Goal: Transaction & Acquisition: Purchase product/service

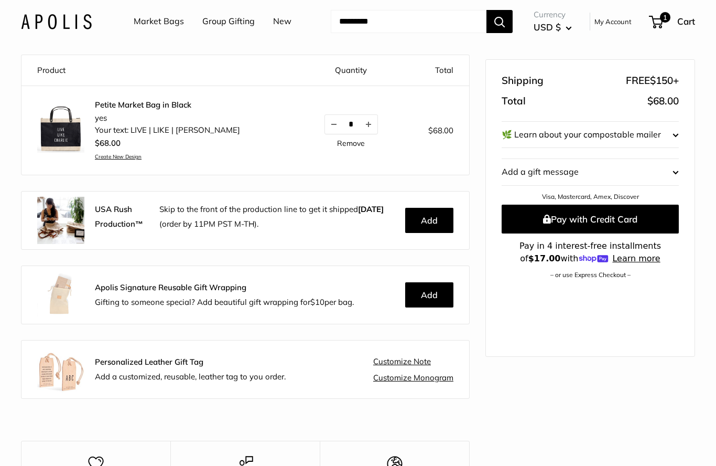
scroll to position [102, 0]
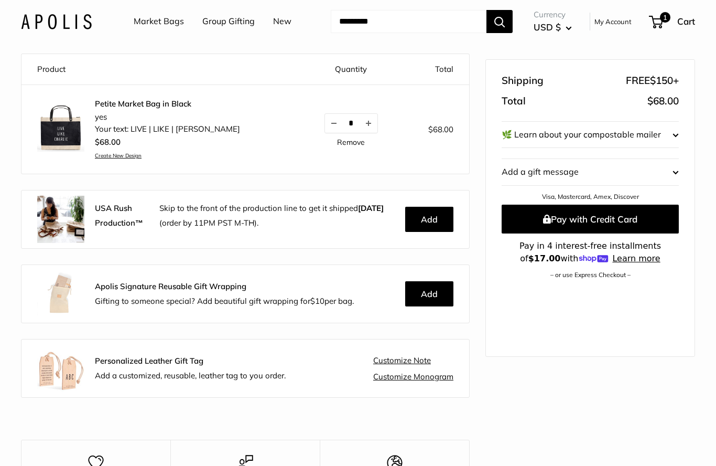
click at [62, 127] on img at bounding box center [60, 128] width 47 height 47
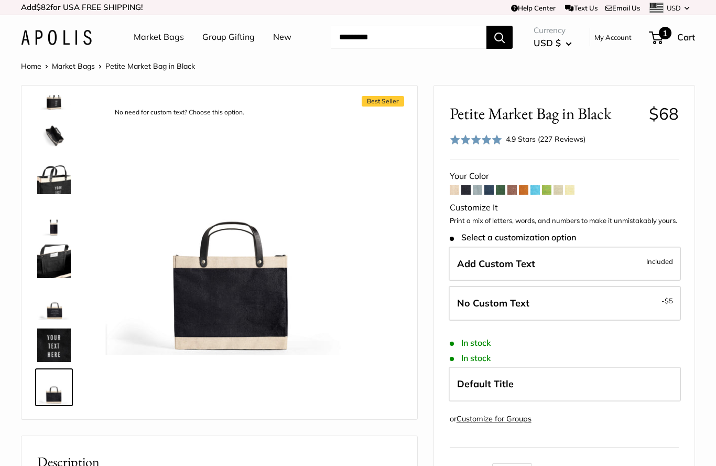
click at [683, 29] on div "1 Cart" at bounding box center [672, 37] width 45 height 17
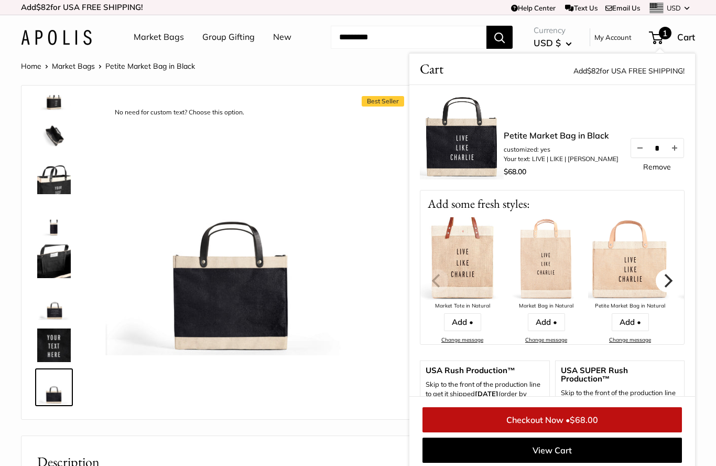
click at [666, 284] on icon "Next" at bounding box center [668, 281] width 14 height 14
click at [662, 276] on icon "Next" at bounding box center [668, 281] width 14 height 14
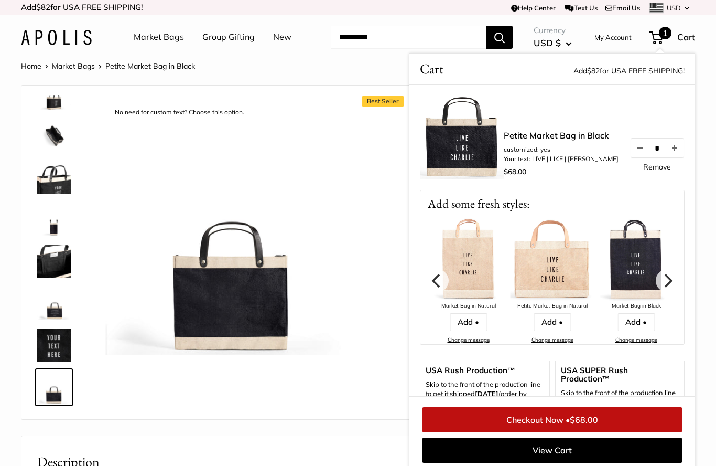
click at [353, 353] on img at bounding box center [232, 228] width 254 height 254
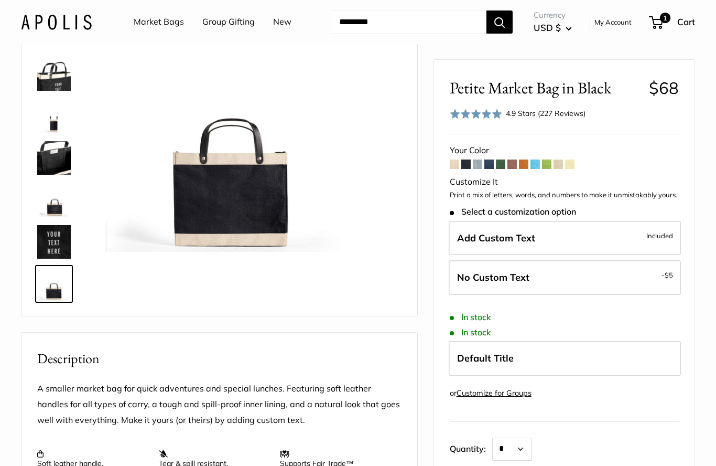
click at [503, 163] on span at bounding box center [500, 163] width 9 height 9
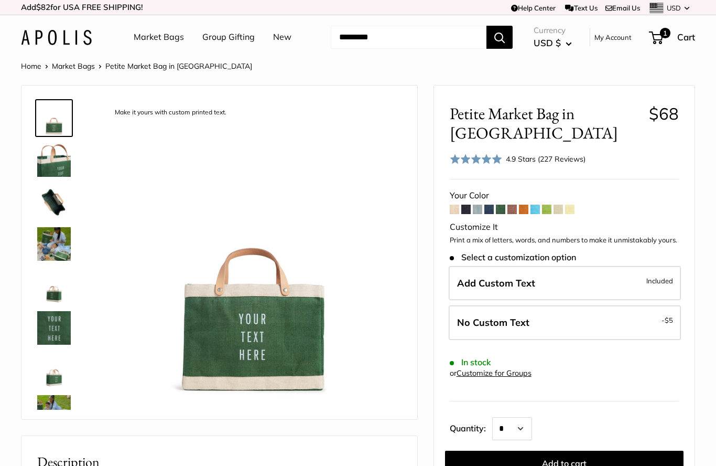
click at [553, 189] on div "Your Color" at bounding box center [564, 196] width 229 height 16
click at [481, 209] on span at bounding box center [477, 208] width 9 height 9
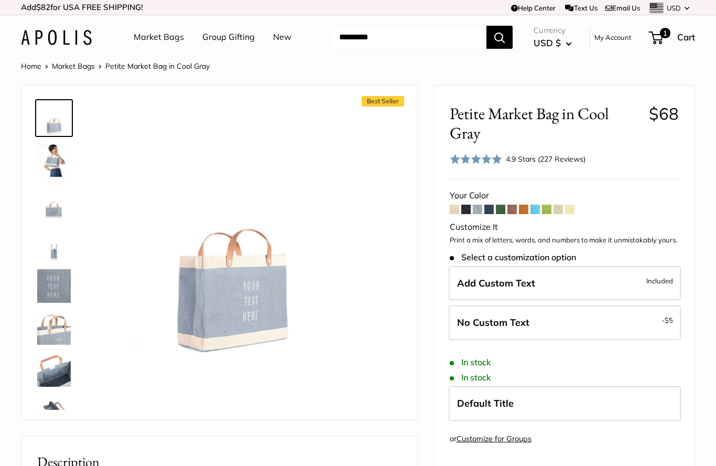
click at [56, 361] on img at bounding box center [54, 370] width 34 height 34
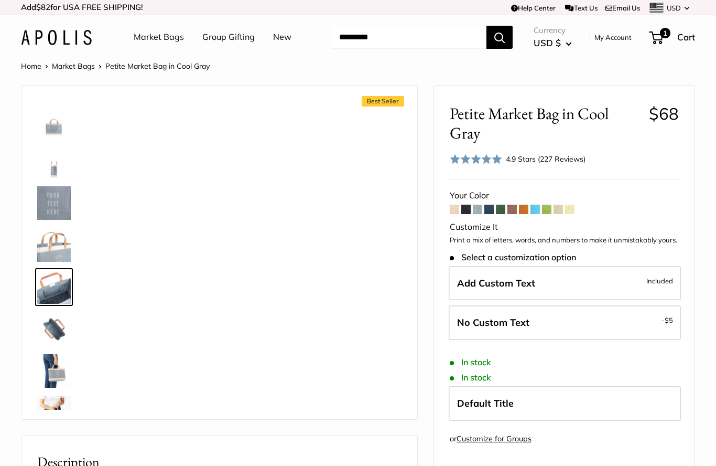
scroll to position [109, 0]
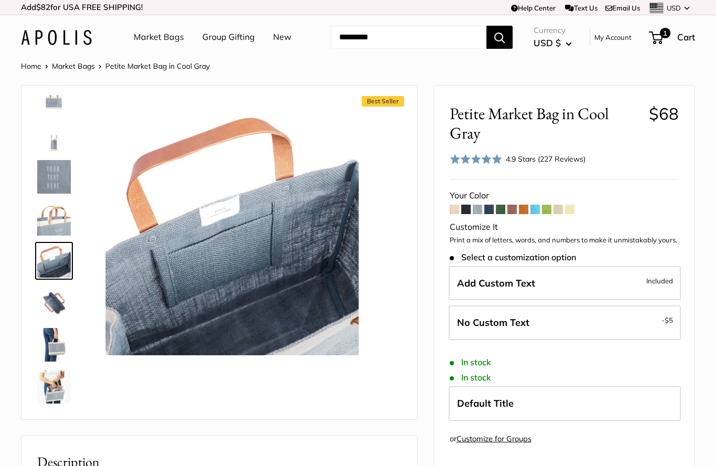
click at [572, 204] on span at bounding box center [569, 208] width 9 height 9
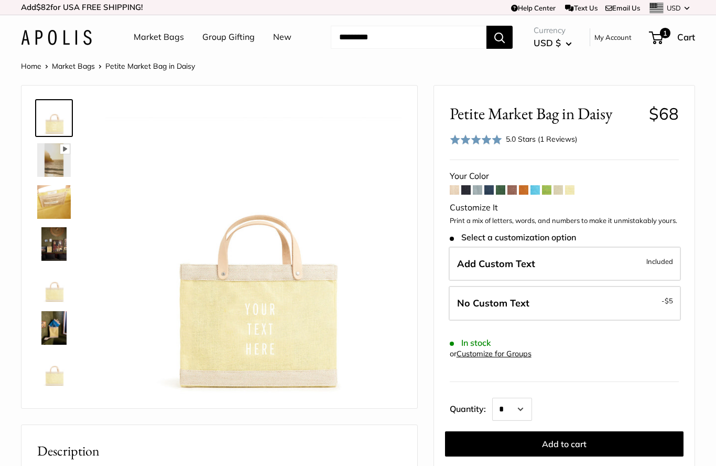
click at [171, 35] on link "Market Bags" at bounding box center [159, 37] width 50 height 16
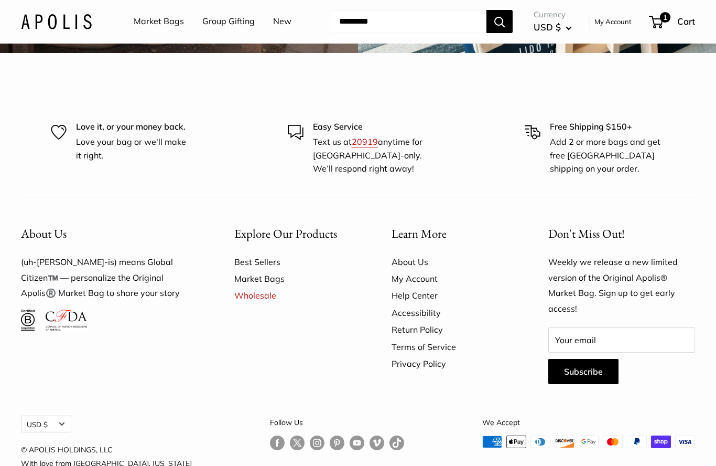
scroll to position [2841, 0]
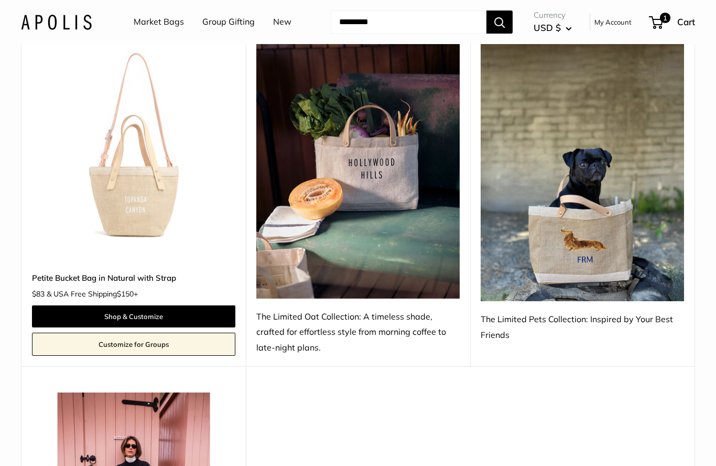
scroll to position [805, 0]
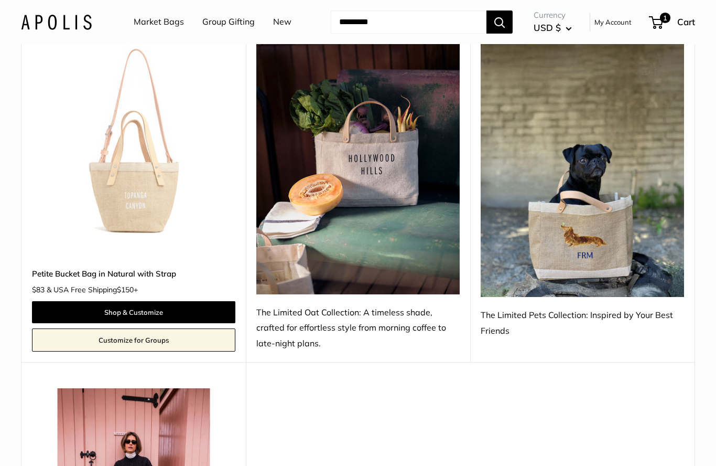
click at [423, 323] on div "The Limited Oat Collection: A timeless shade, crafted for effortless style from…" at bounding box center [357, 328] width 203 height 47
click at [406, 263] on img at bounding box center [357, 167] width 203 height 254
click at [329, 324] on div "The Limited Oat Collection: A timeless shade, crafted for effortless style from…" at bounding box center [357, 328] width 203 height 47
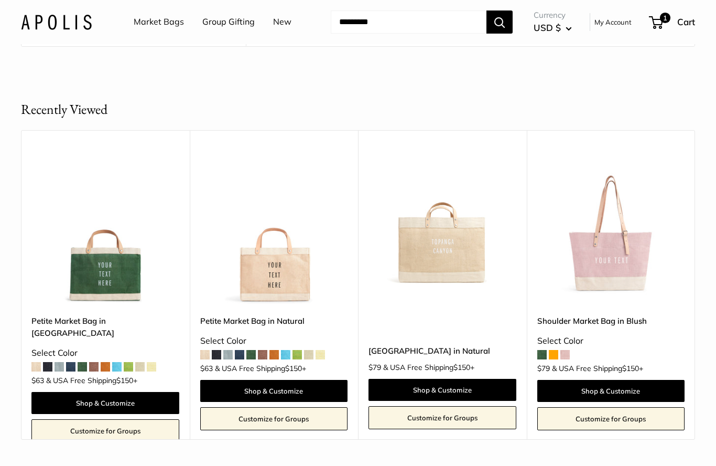
scroll to position [1401, 0]
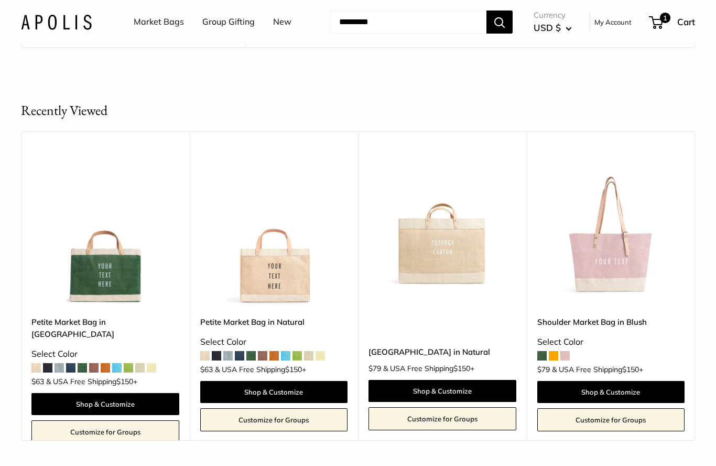
click at [692, 277] on button "Next" at bounding box center [695, 285] width 18 height 18
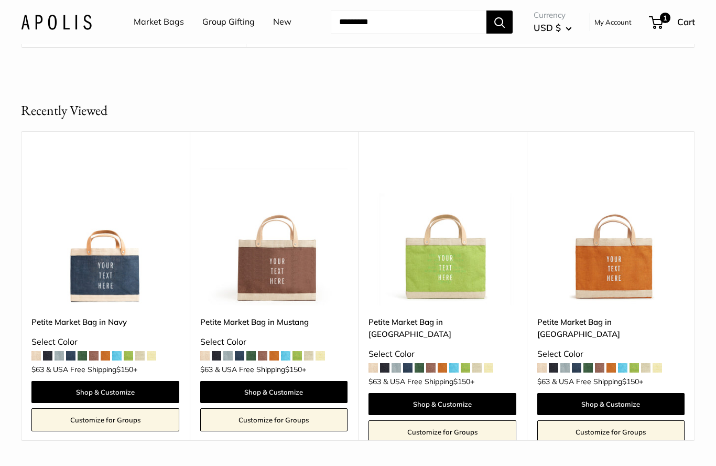
click at [698, 283] on icon "Next" at bounding box center [695, 286] width 6 height 6
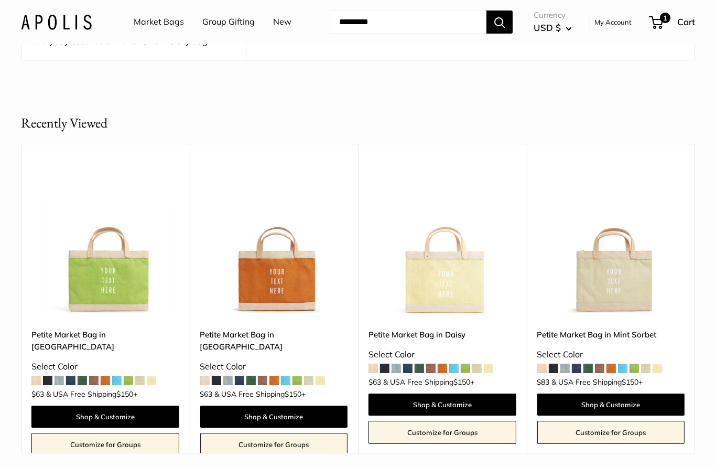
scroll to position [1389, 0]
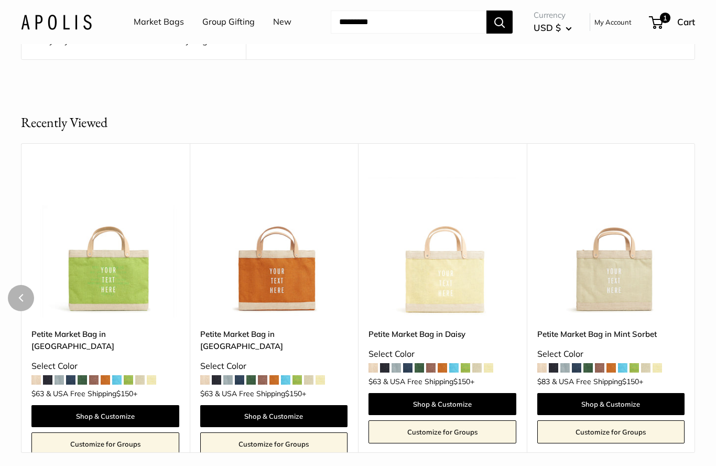
click at [634, 276] on img at bounding box center [611, 243] width 148 height 148
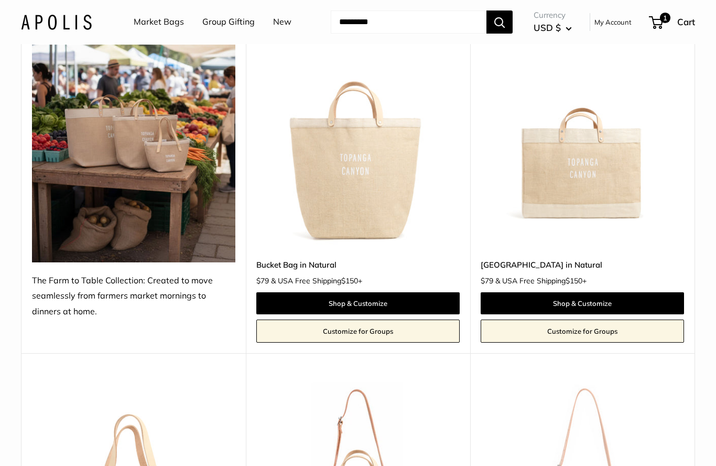
scroll to position [127, 0]
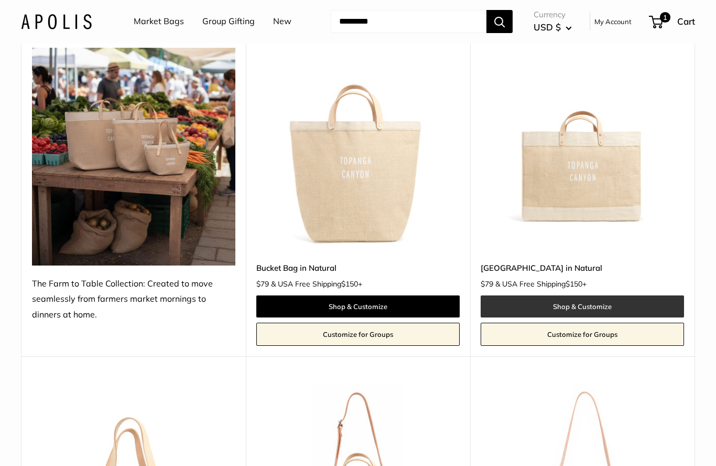
click at [601, 301] on link "Shop & Customize" at bounding box center [582, 307] width 203 height 22
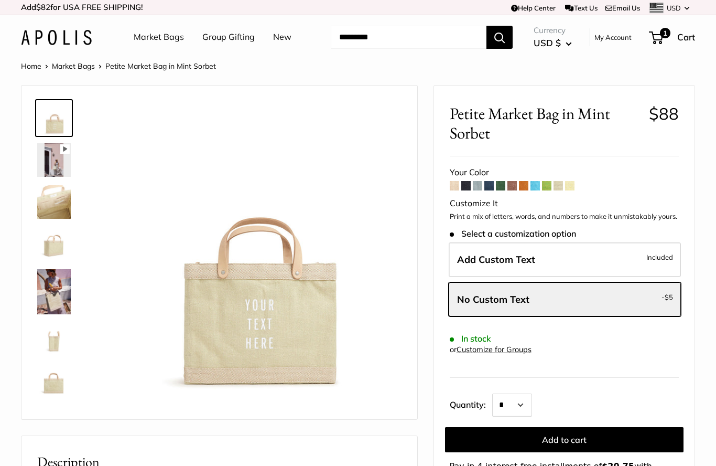
click at [60, 293] on img at bounding box center [54, 291] width 34 height 45
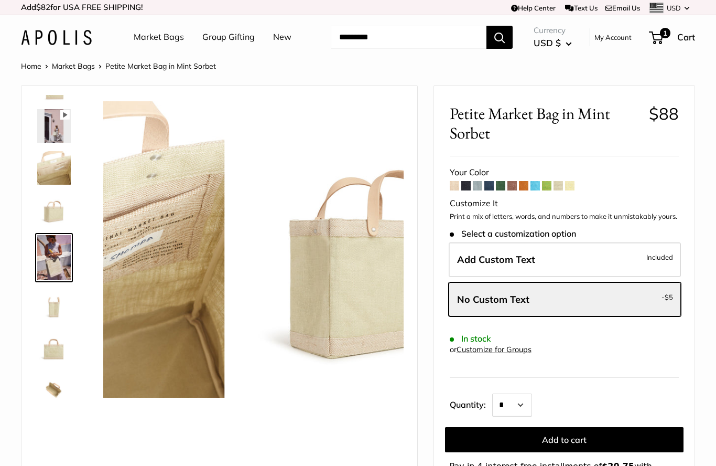
scroll to position [38, 0]
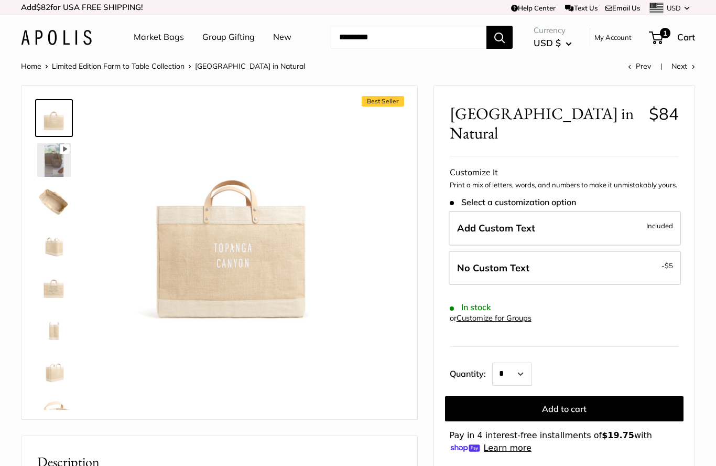
click at [53, 200] on img at bounding box center [54, 202] width 34 height 34
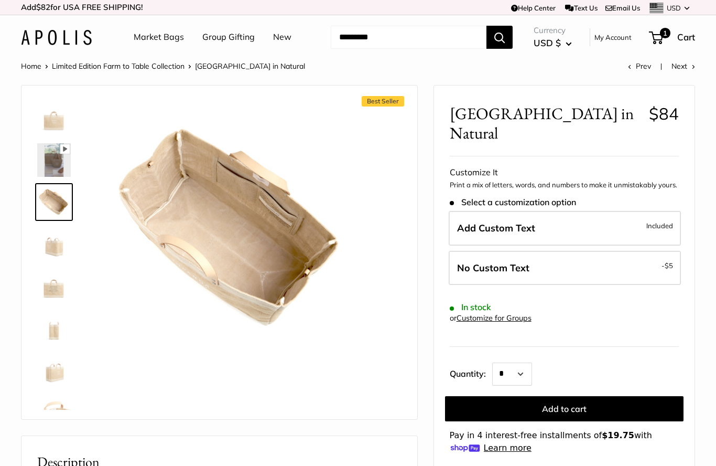
click at [61, 242] on img at bounding box center [54, 244] width 34 height 34
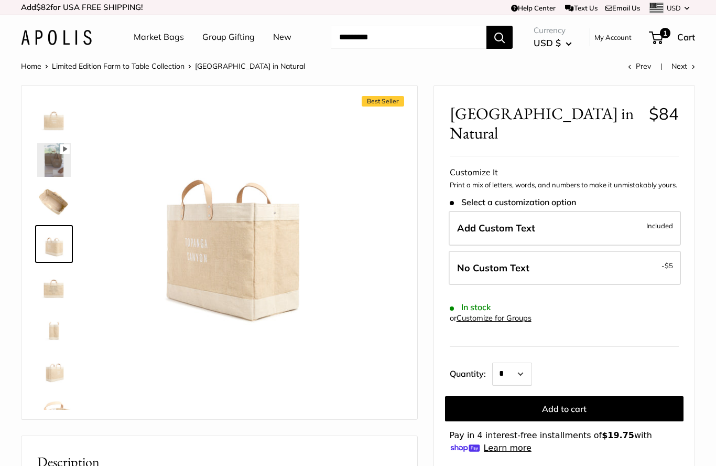
click at [61, 286] on img at bounding box center [54, 286] width 34 height 34
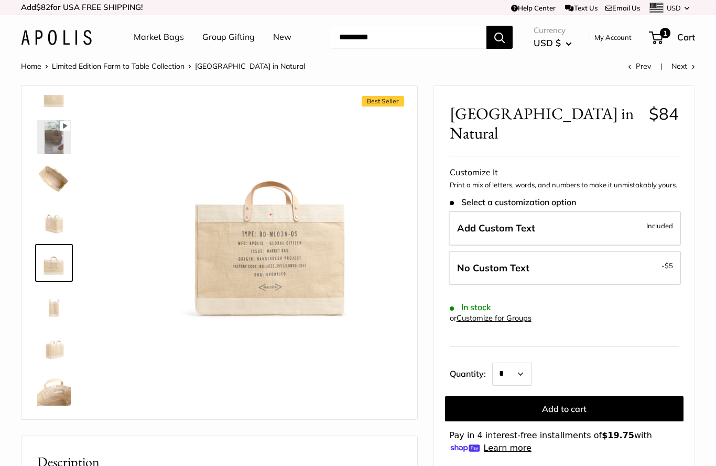
scroll to position [25, 0]
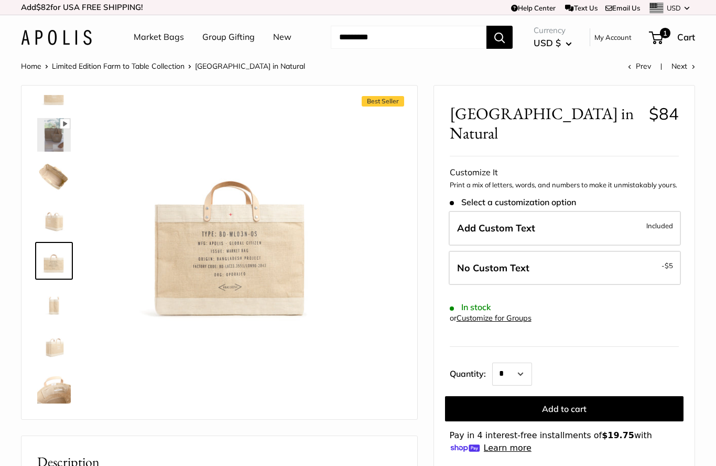
click at [55, 387] on img at bounding box center [54, 387] width 34 height 34
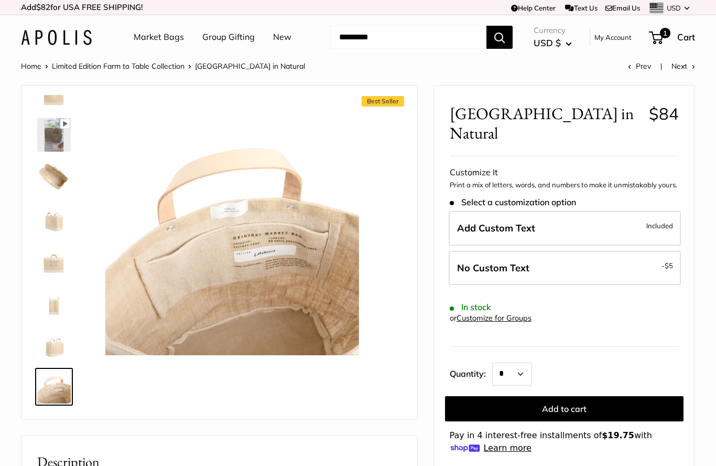
click at [50, 340] on img at bounding box center [54, 345] width 34 height 34
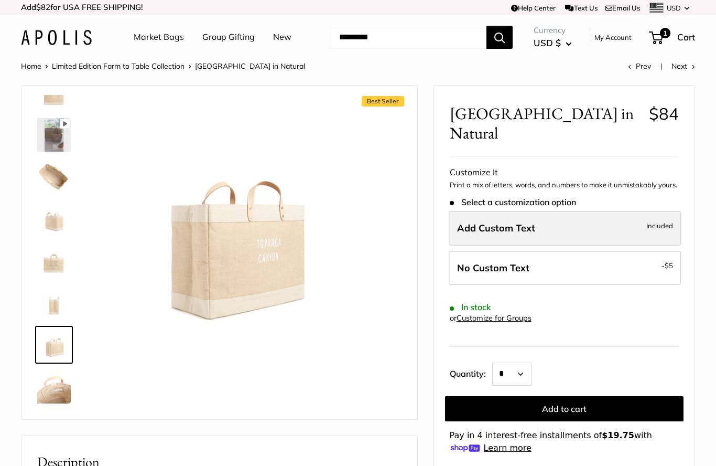
click at [670, 228] on span "Included" at bounding box center [659, 225] width 27 height 13
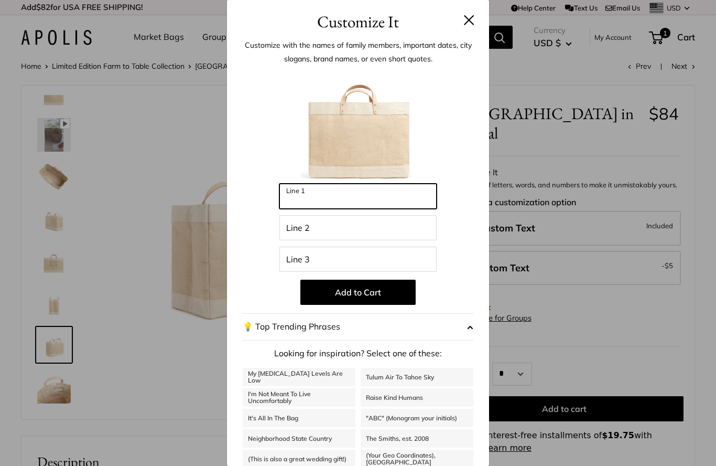
click at [379, 201] on input "Line 1" at bounding box center [357, 195] width 157 height 25
type input "****"
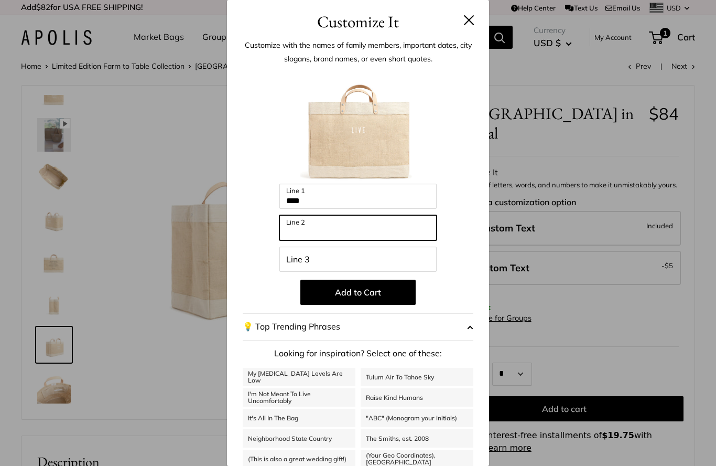
click at [363, 229] on input "Line 2" at bounding box center [357, 227] width 157 height 25
type input "****"
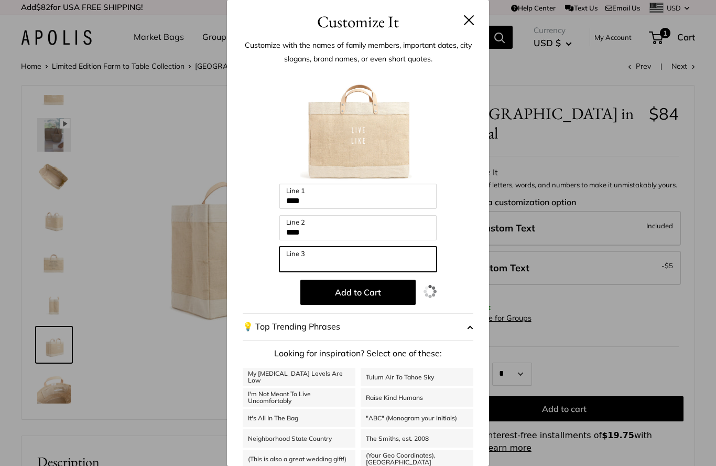
click at [344, 261] on input "Line 3" at bounding box center [357, 258] width 157 height 25
type input "*******"
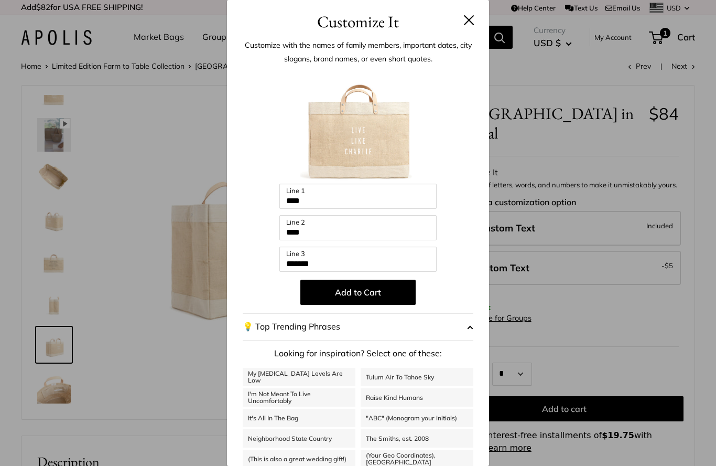
click at [457, 313] on button "💡 Top Trending Phrases" at bounding box center [358, 326] width 231 height 27
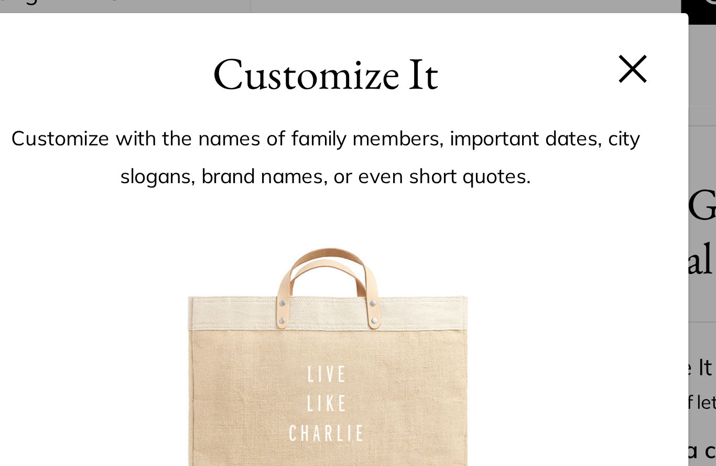
click at [464, 59] on button at bounding box center [469, 64] width 10 height 10
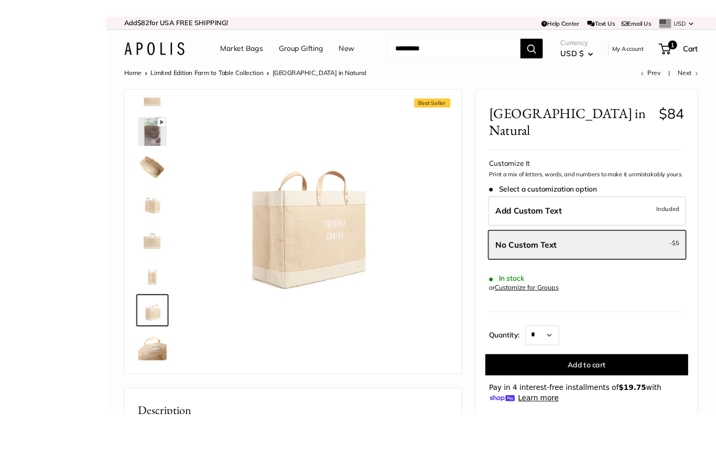
scroll to position [73, 0]
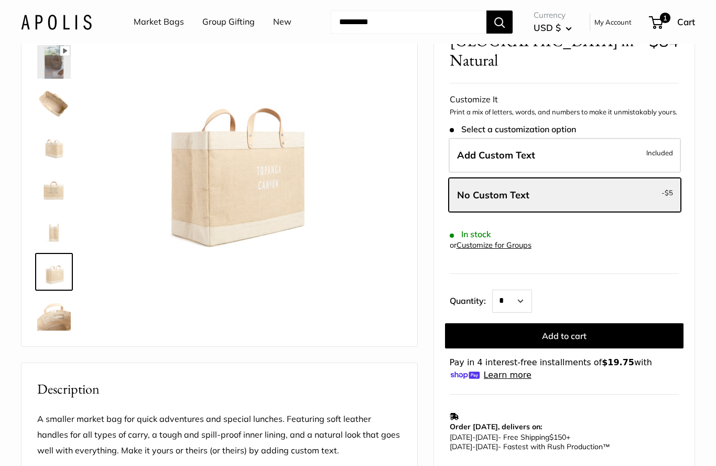
click at [565, 125] on span "Select a customization option" at bounding box center [513, 129] width 126 height 10
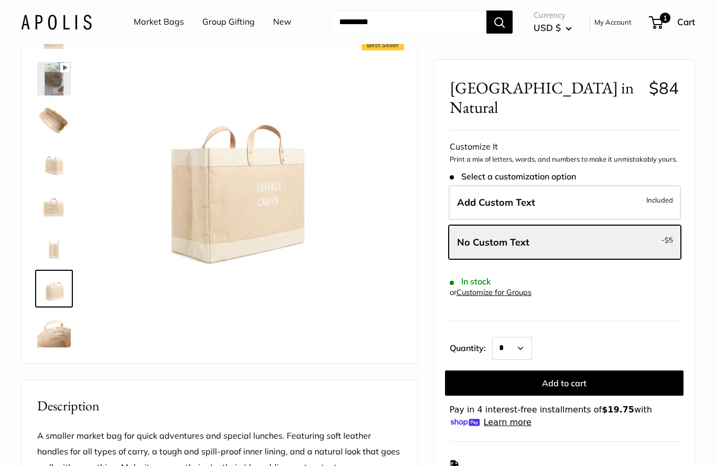
scroll to position [55, 0]
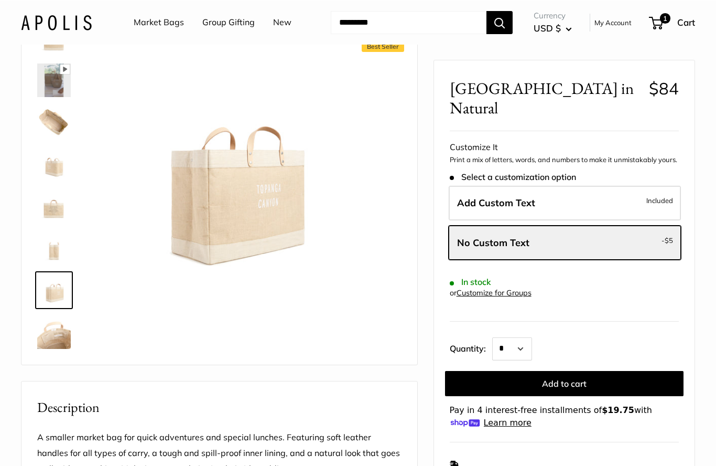
click at [59, 65] on img at bounding box center [54, 80] width 34 height 34
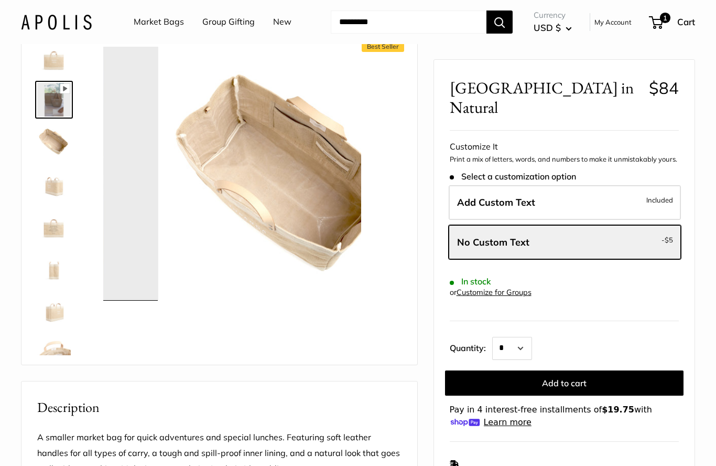
scroll to position [0, 0]
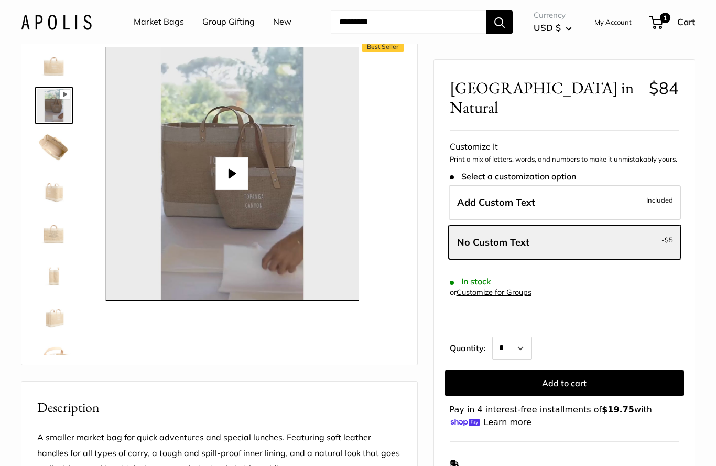
click at [229, 178] on button "Play" at bounding box center [232, 173] width 33 height 33
type input "*"
click at [47, 143] on img at bounding box center [54, 148] width 34 height 34
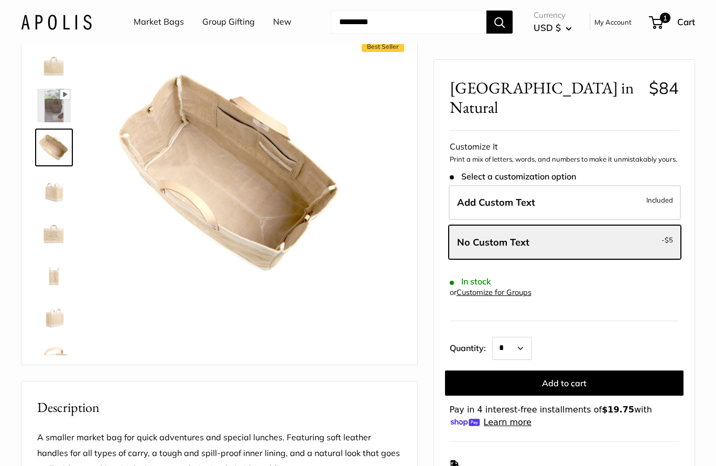
click at [48, 193] on img at bounding box center [54, 189] width 34 height 34
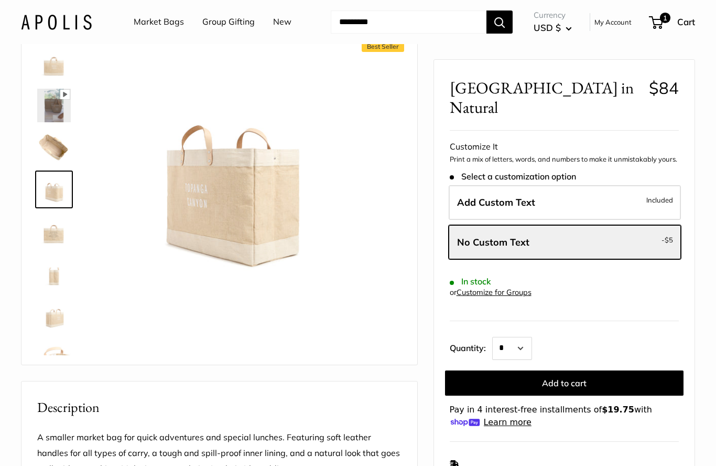
click at [58, 232] on img at bounding box center [54, 231] width 34 height 34
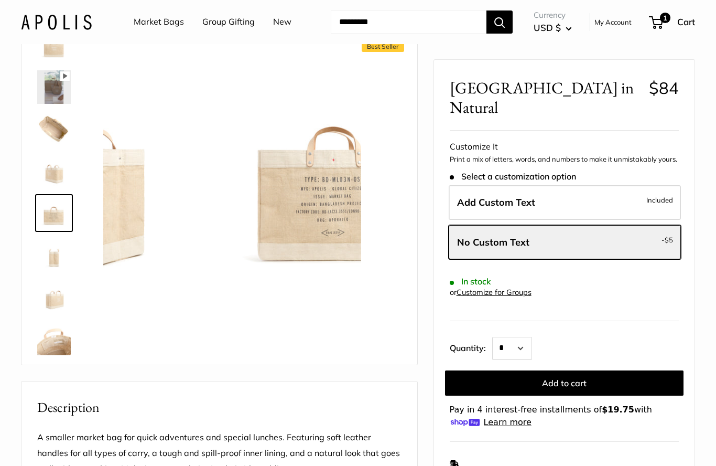
scroll to position [25, 0]
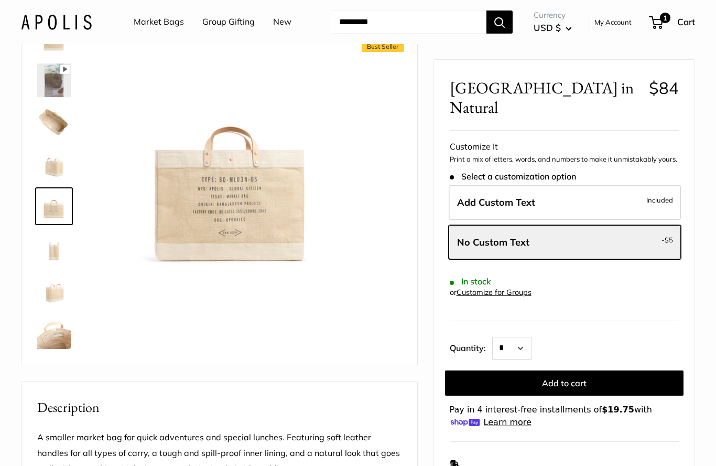
click at [150, 20] on link "Market Bags" at bounding box center [159, 22] width 50 height 16
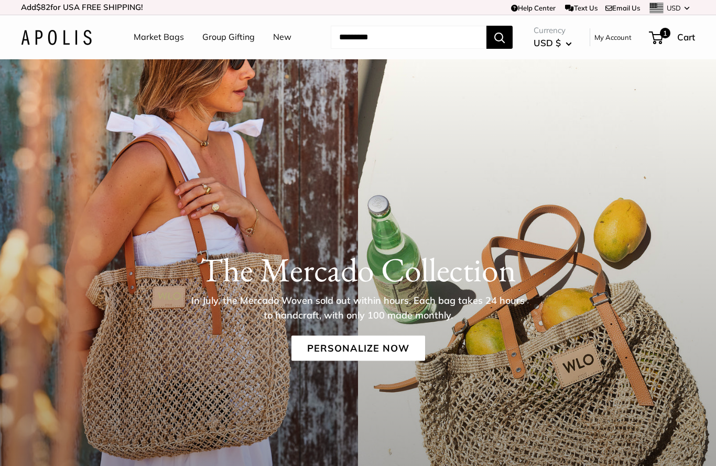
click at [279, 42] on link "New" at bounding box center [282, 37] width 18 height 16
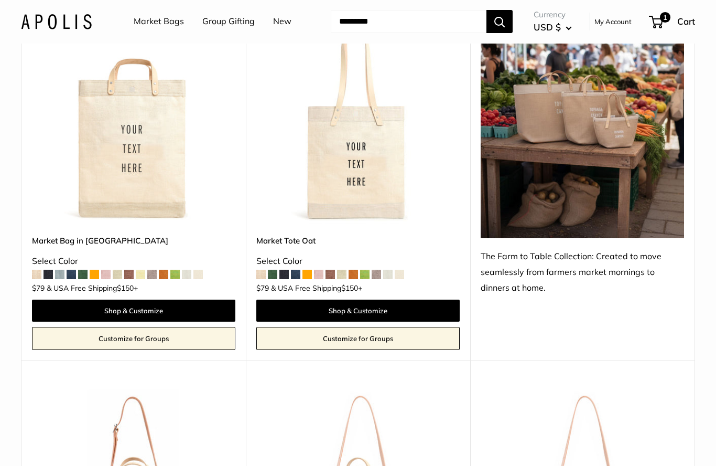
scroll to position [549, 0]
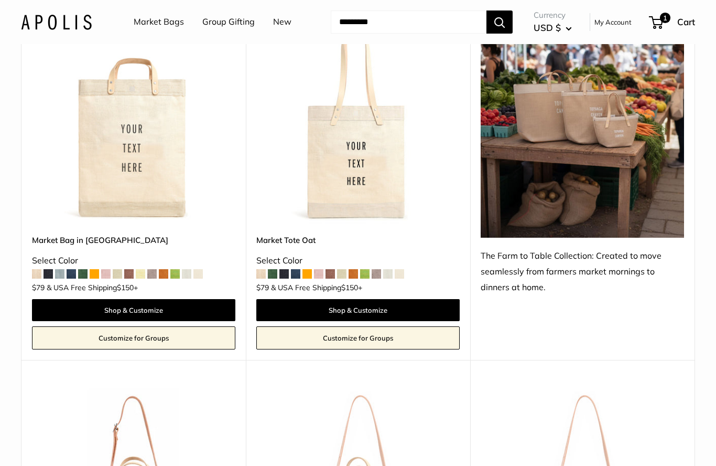
click at [657, 249] on div "The Farm to Table Collection: Created to move seamlessly from farmers market mo…" at bounding box center [582, 271] width 203 height 47
click at [657, 251] on div "The Farm to Table Collection: Created to move seamlessly from farmers market mo…" at bounding box center [582, 271] width 203 height 47
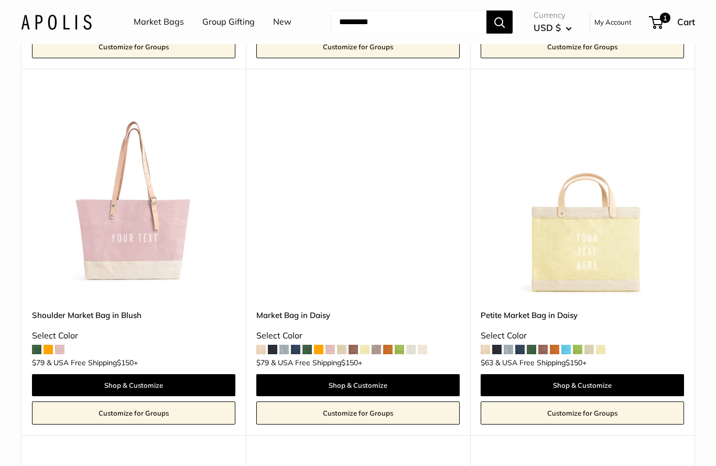
scroll to position [3371, 0]
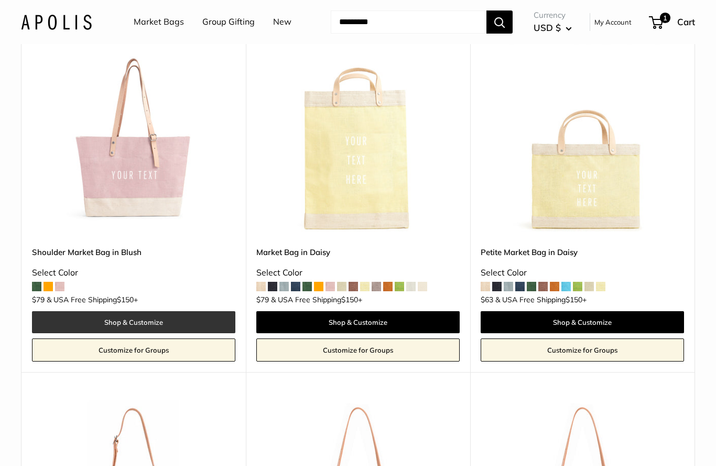
click at [116, 311] on link "Shop & Customize" at bounding box center [133, 322] width 203 height 22
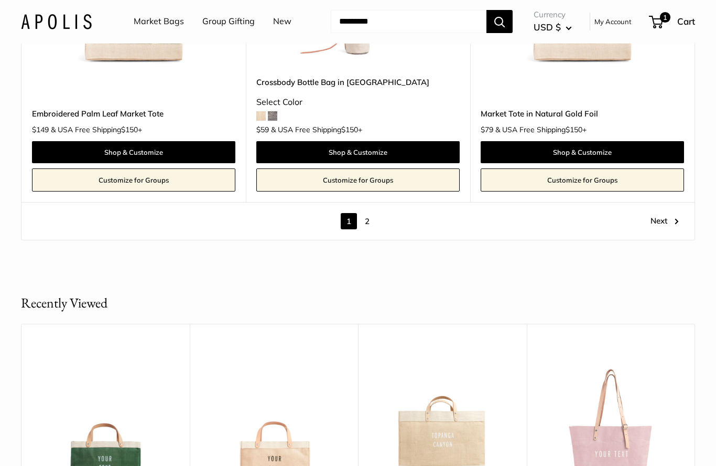
scroll to position [5710, 0]
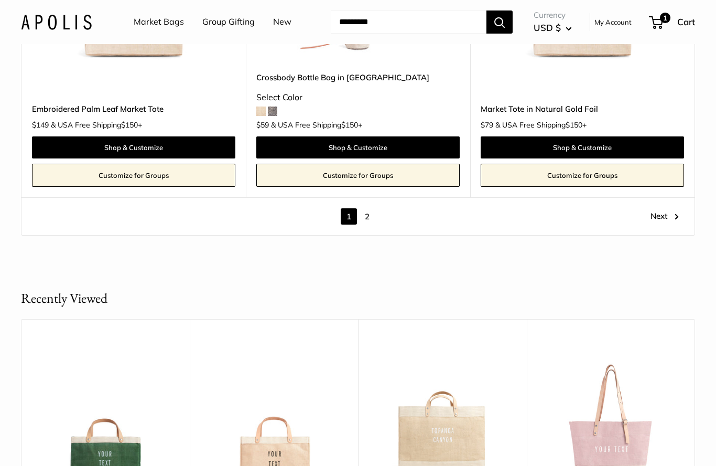
click at [366, 208] on link "2" at bounding box center [367, 216] width 16 height 16
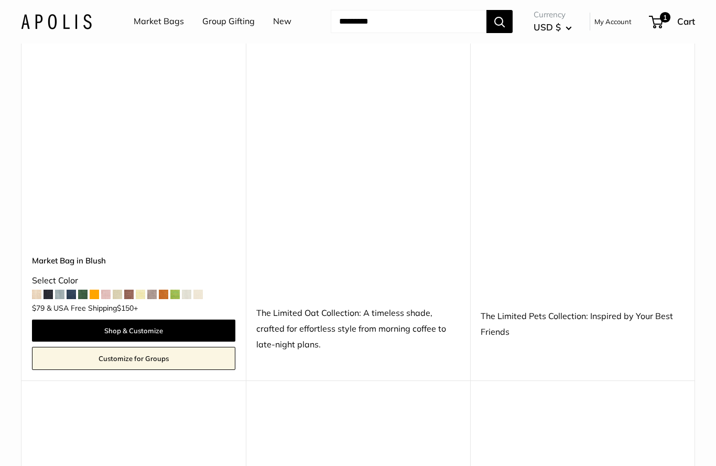
scroll to position [3028, 0]
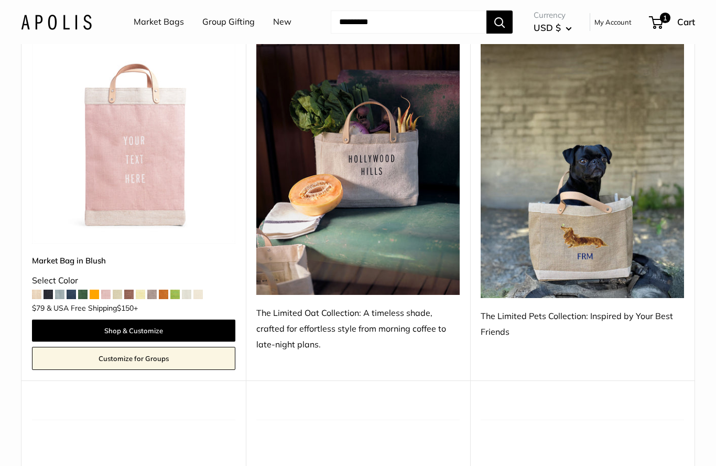
click at [402, 188] on img at bounding box center [357, 167] width 203 height 254
click at [338, 306] on div "The Limited Oat Collection: A timeless shade, crafted for effortless style from…" at bounding box center [357, 328] width 203 height 47
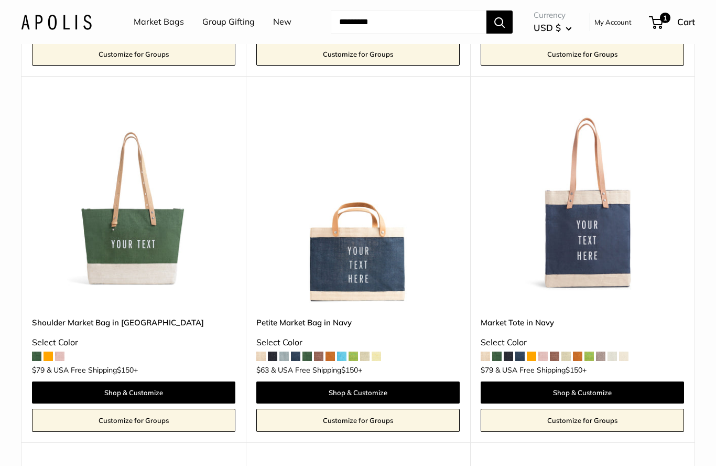
scroll to position [2599, 0]
click at [397, 23] on input "Search..." at bounding box center [409, 21] width 156 height 23
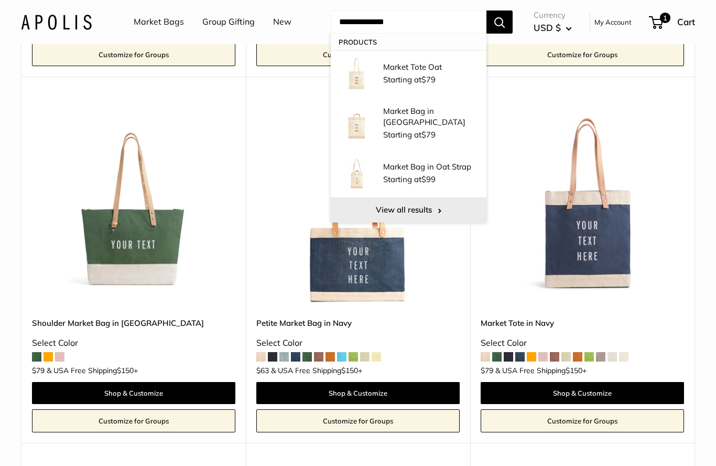
type input "**********"
click at [427, 206] on link "View all results" at bounding box center [409, 209] width 156 height 25
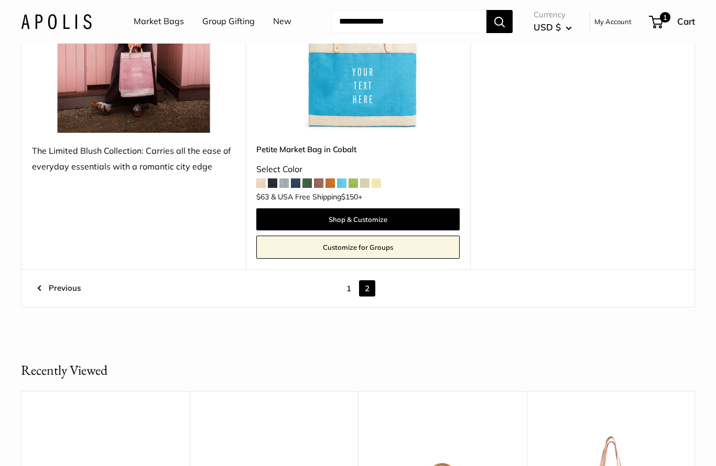
scroll to position [5197, 0]
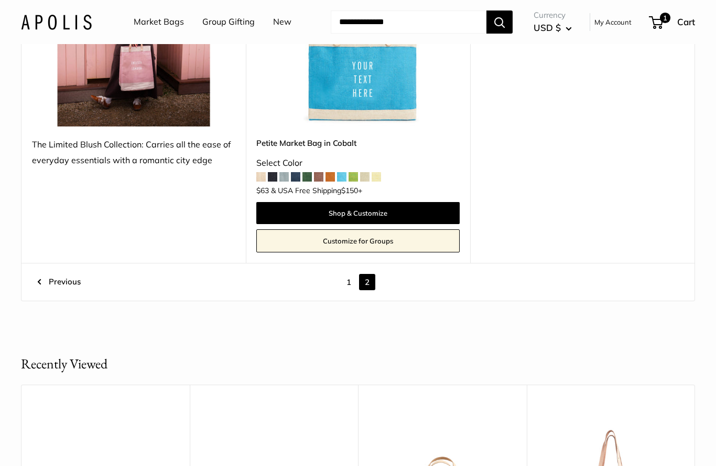
click at [350, 274] on link "1" at bounding box center [349, 282] width 16 height 16
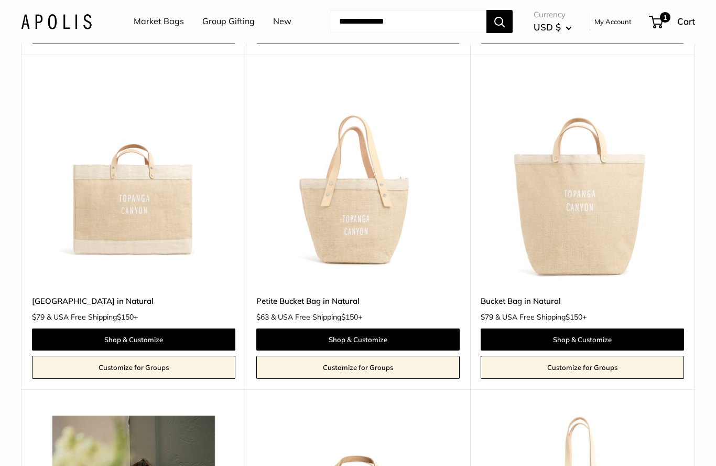
scroll to position [1190, 0]
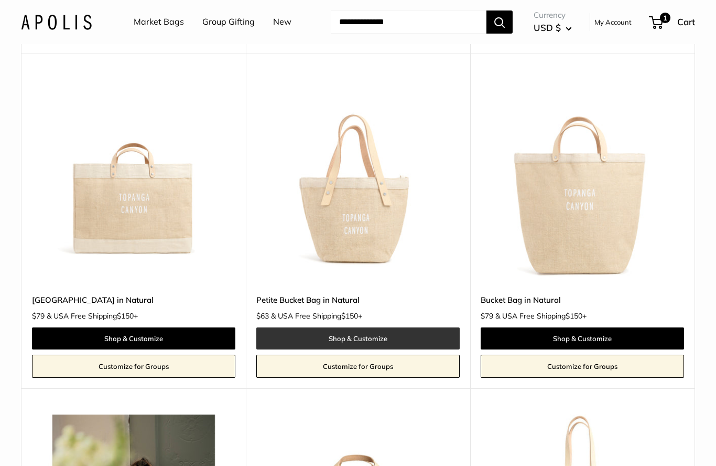
click at [424, 327] on link "Shop & Customize" at bounding box center [357, 338] width 203 height 22
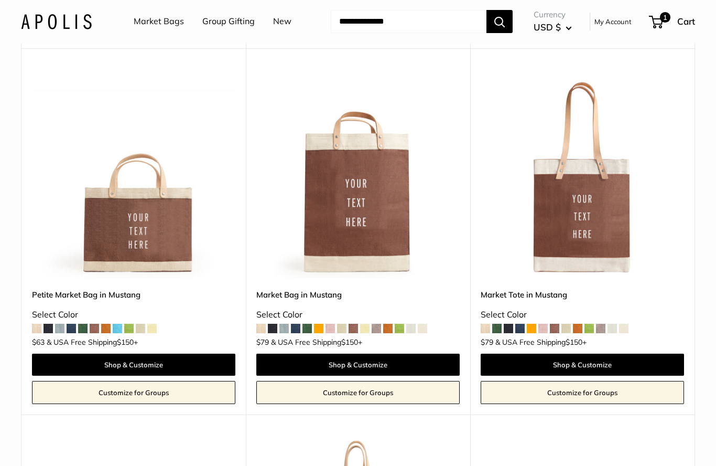
scroll to position [4029, 0]
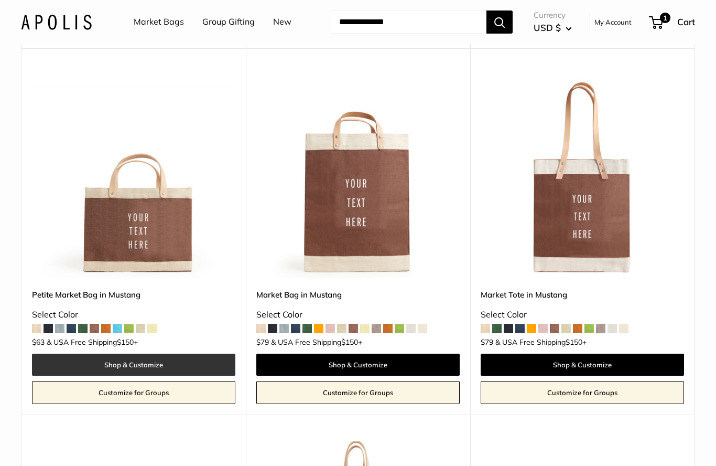
click at [199, 353] on link "Shop & Customize" at bounding box center [133, 364] width 203 height 22
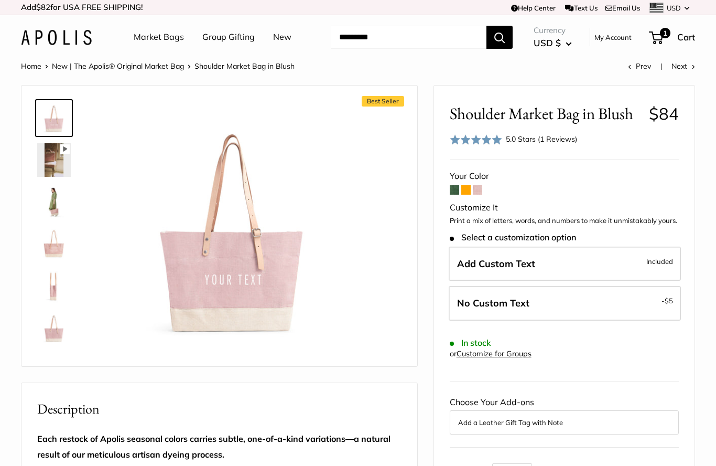
click at [49, 205] on img at bounding box center [54, 202] width 34 height 34
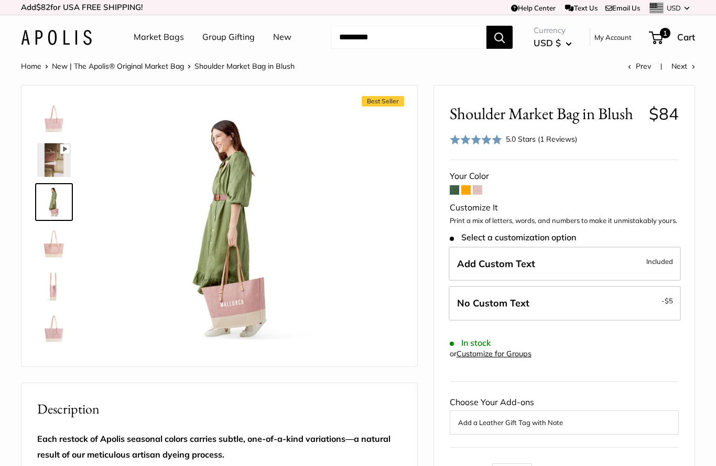
click at [50, 245] on img at bounding box center [54, 244] width 34 height 34
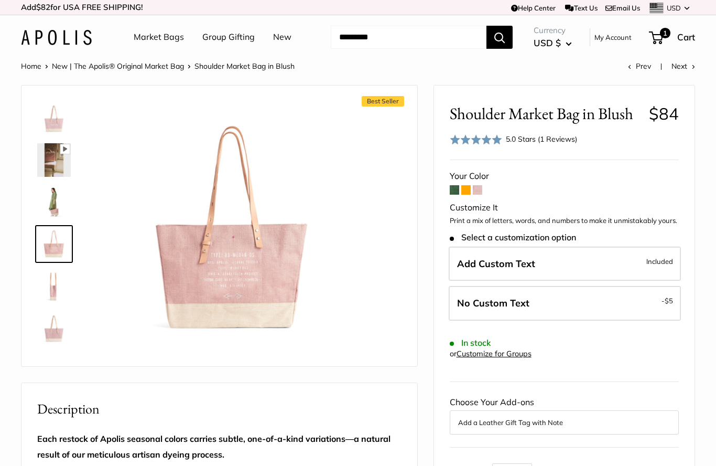
click at [49, 288] on img at bounding box center [54, 286] width 34 height 34
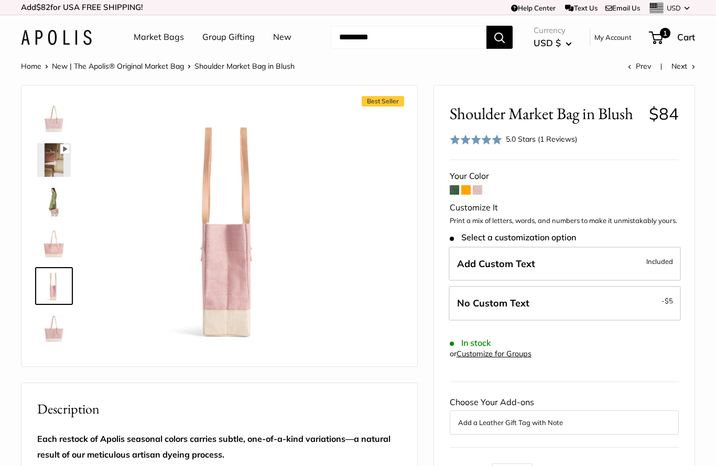
click at [52, 324] on img at bounding box center [54, 328] width 34 height 34
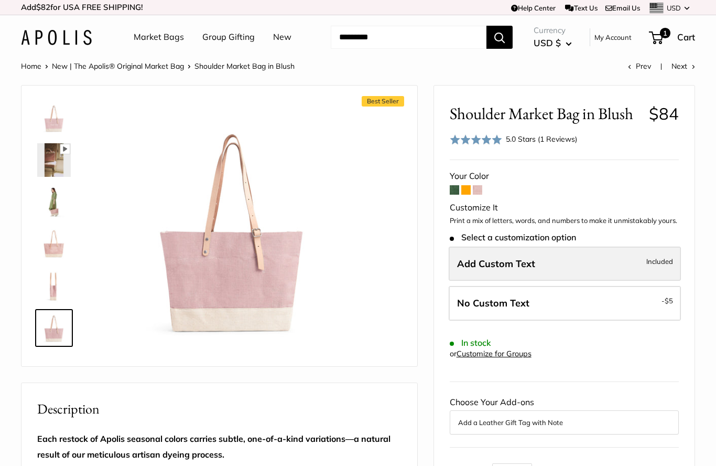
click at [668, 255] on span "Included" at bounding box center [659, 261] width 27 height 13
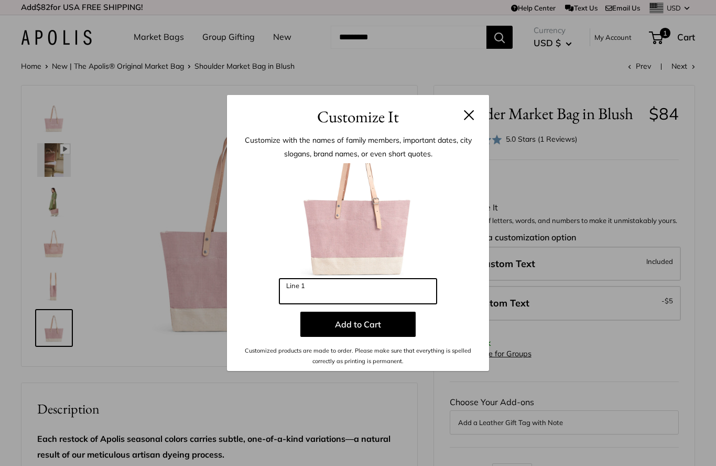
click at [391, 295] on input "Line 1" at bounding box center [357, 290] width 157 height 25
click at [381, 297] on input "*********" at bounding box center [357, 290] width 157 height 25
click at [415, 291] on input "*********" at bounding box center [357, 290] width 157 height 25
type input "*"
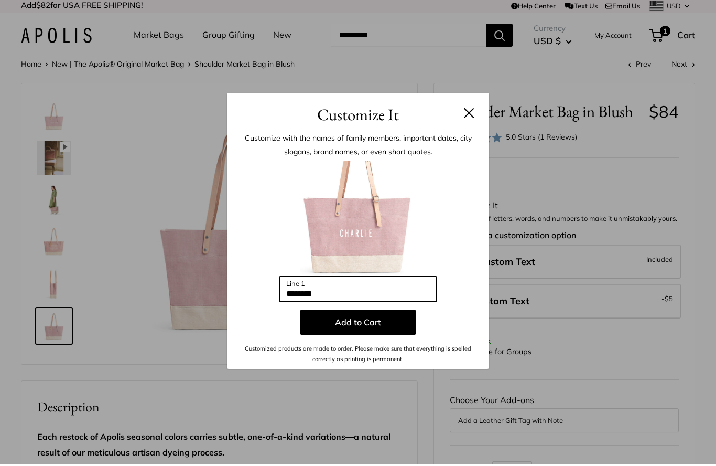
type input "*******"
click at [455, 242] on div at bounding box center [358, 220] width 231 height 115
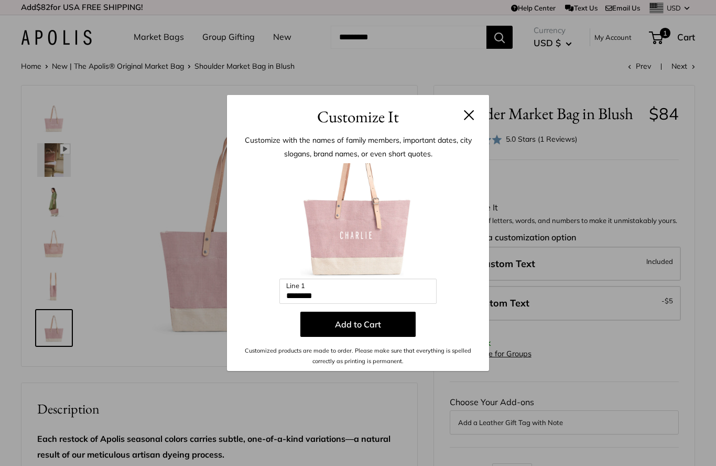
click at [467, 113] on button at bounding box center [469, 115] width 10 height 10
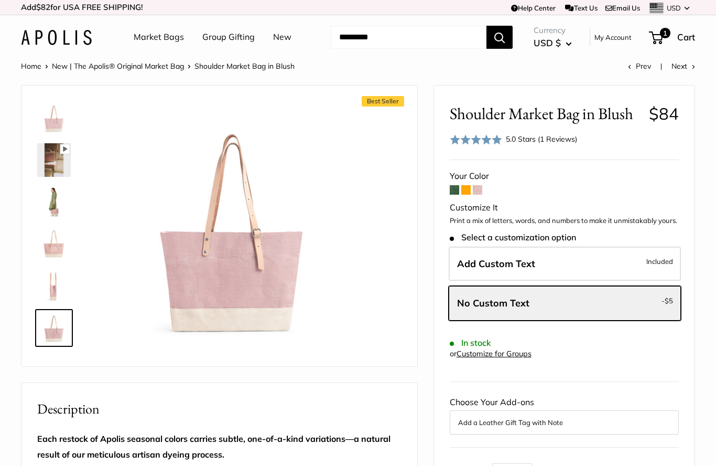
click at [49, 234] on img at bounding box center [54, 244] width 34 height 34
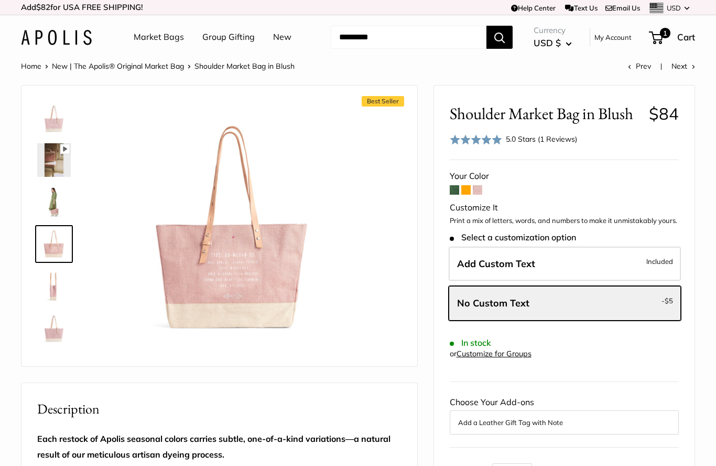
click at [57, 117] on img at bounding box center [54, 118] width 34 height 34
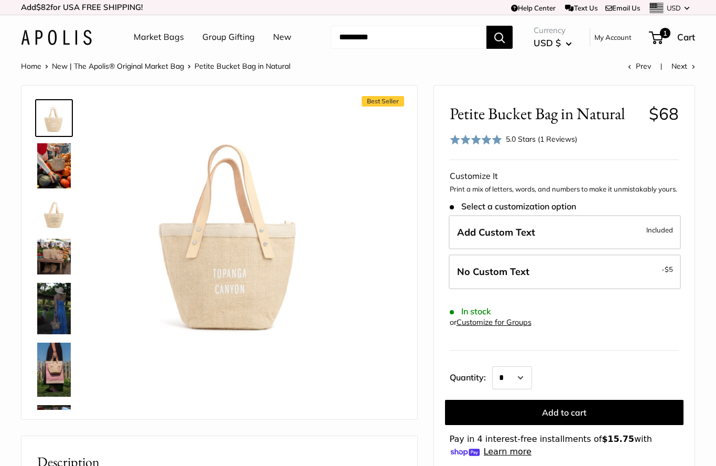
click at [53, 306] on img at bounding box center [54, 308] width 34 height 51
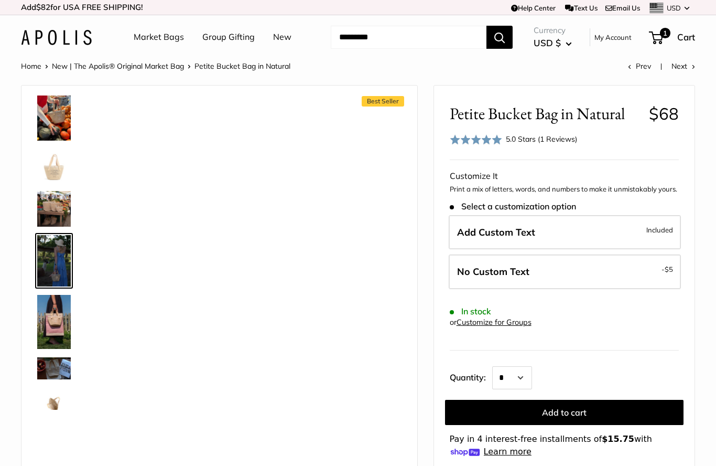
scroll to position [55, 0]
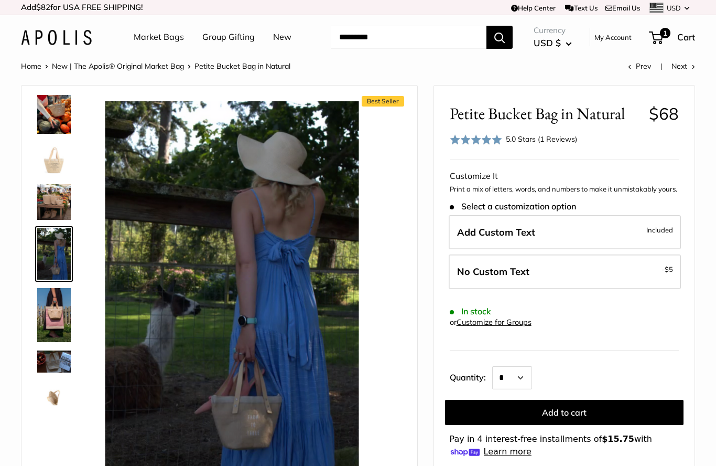
click at [49, 314] on img at bounding box center [54, 315] width 34 height 54
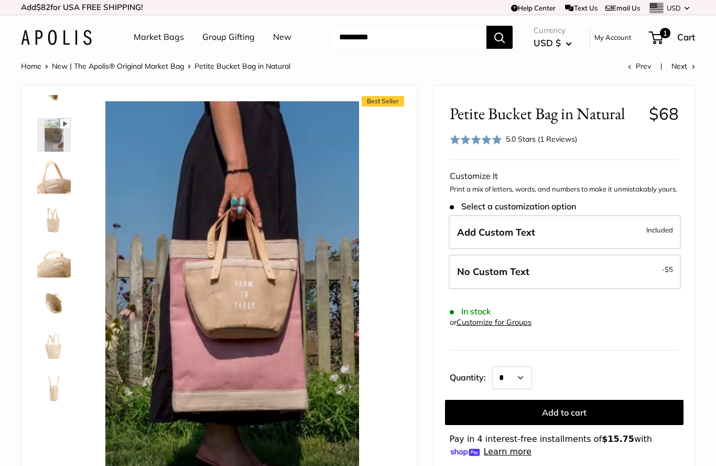
scroll to position [359, 0]
click at [53, 302] on img at bounding box center [54, 303] width 34 height 34
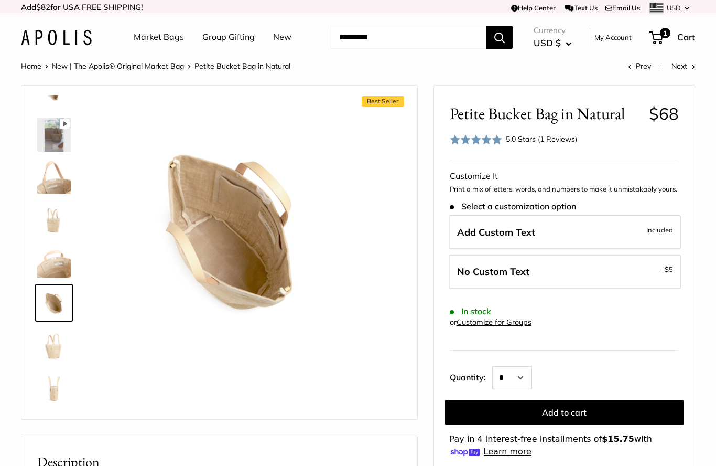
click at [50, 351] on img at bounding box center [54, 345] width 34 height 34
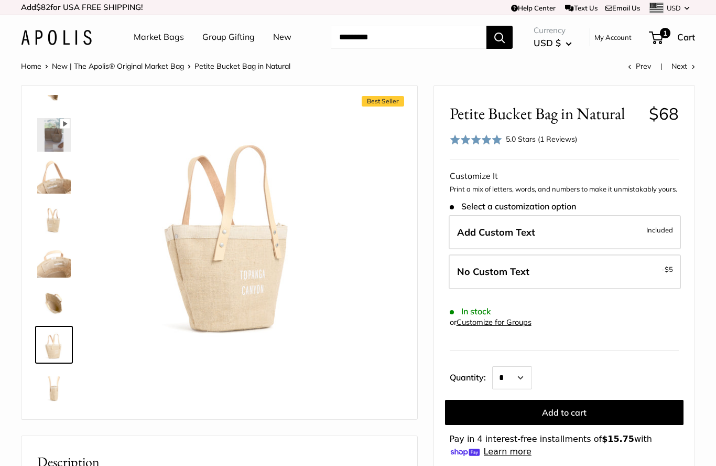
click at [54, 382] on img at bounding box center [54, 387] width 34 height 34
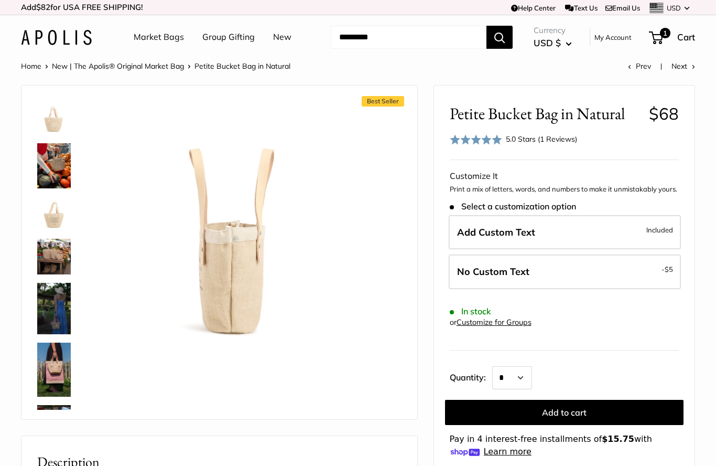
scroll to position [0, 0]
click at [52, 167] on img at bounding box center [54, 165] width 34 height 45
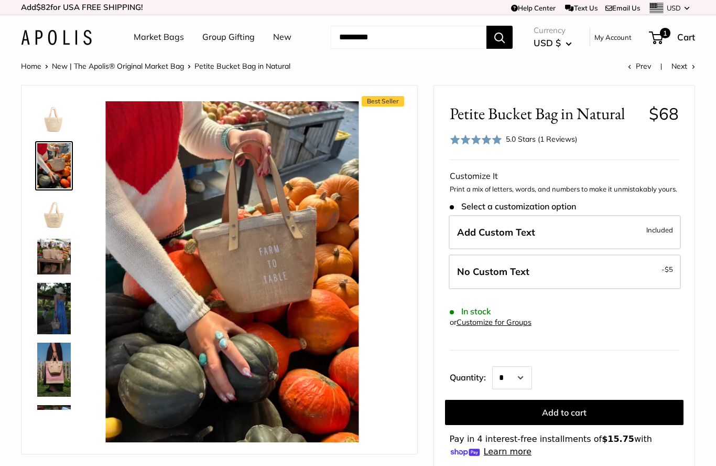
click at [58, 123] on img at bounding box center [54, 118] width 34 height 34
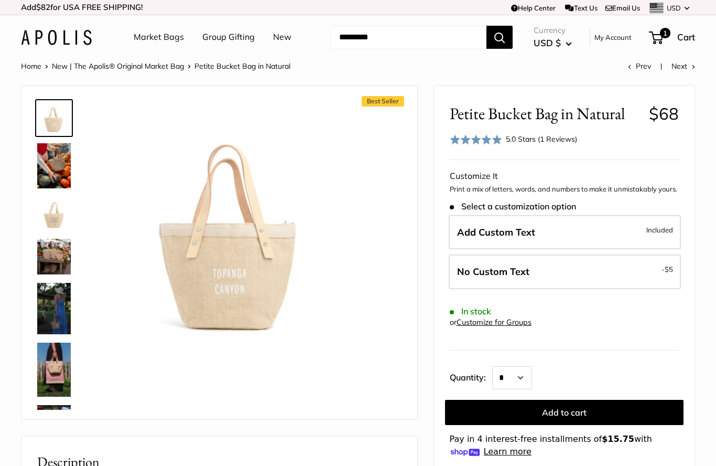
click at [56, 215] on img at bounding box center [54, 214] width 34 height 34
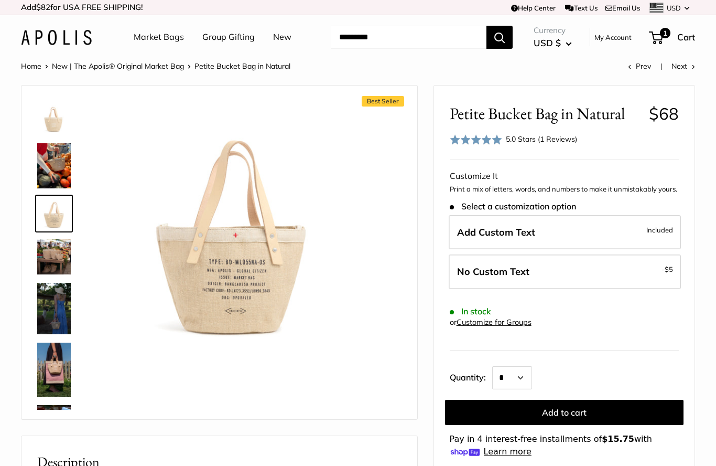
click at [55, 124] on img at bounding box center [54, 118] width 34 height 34
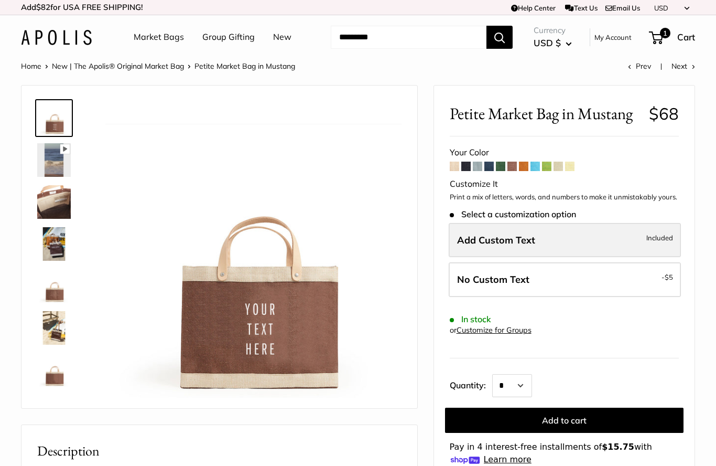
click at [671, 236] on span "Included" at bounding box center [659, 237] width 27 height 13
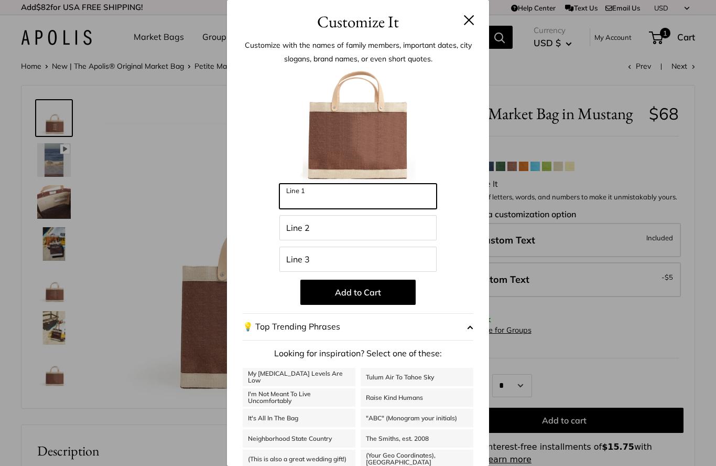
click at [397, 193] on input "Line 1" at bounding box center [357, 195] width 157 height 25
type input "****"
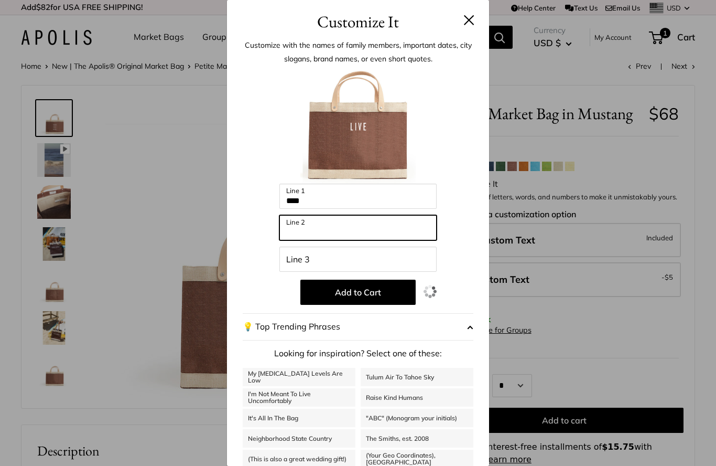
click at [339, 235] on input "Line 2" at bounding box center [357, 227] width 157 height 25
type input "****"
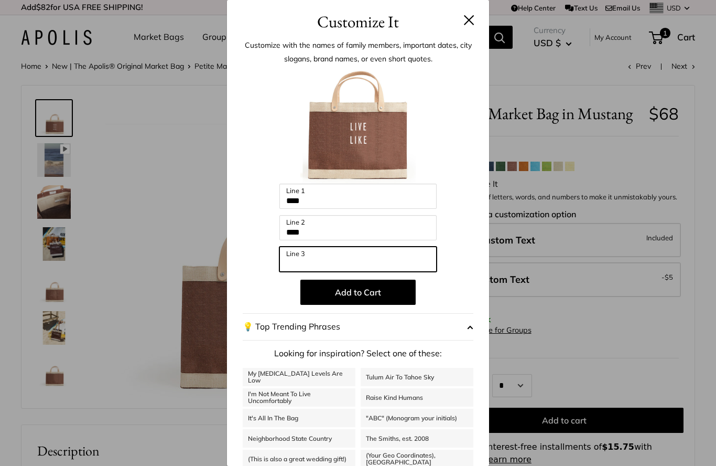
click at [328, 253] on input "Line 3" at bounding box center [357, 258] width 157 height 25
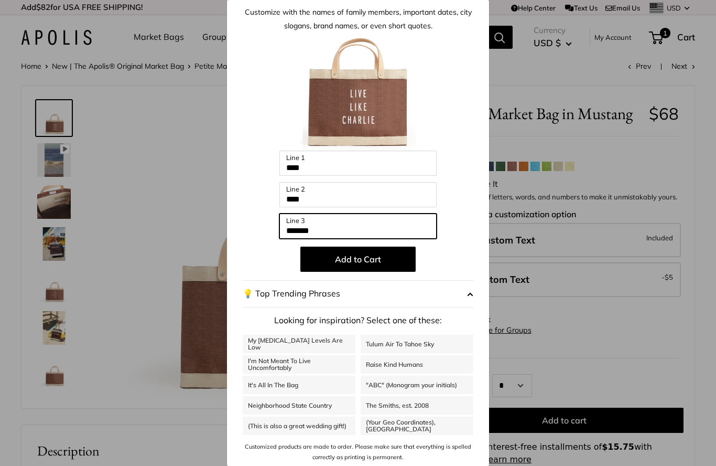
scroll to position [32, 0]
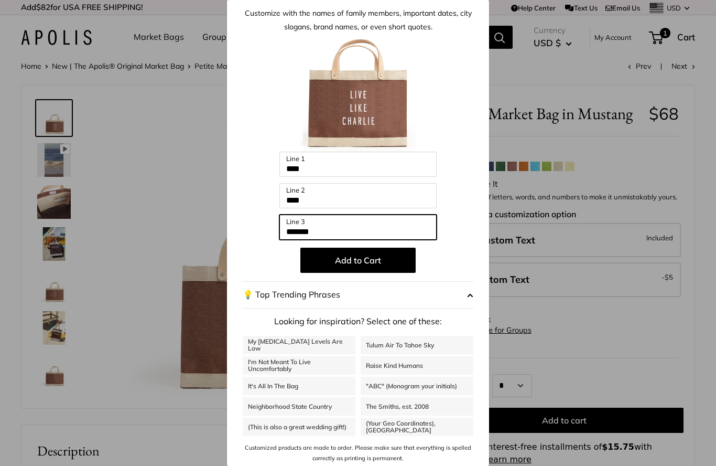
type input "*******"
click at [470, 292] on span "button" at bounding box center [470, 295] width 6 height 16
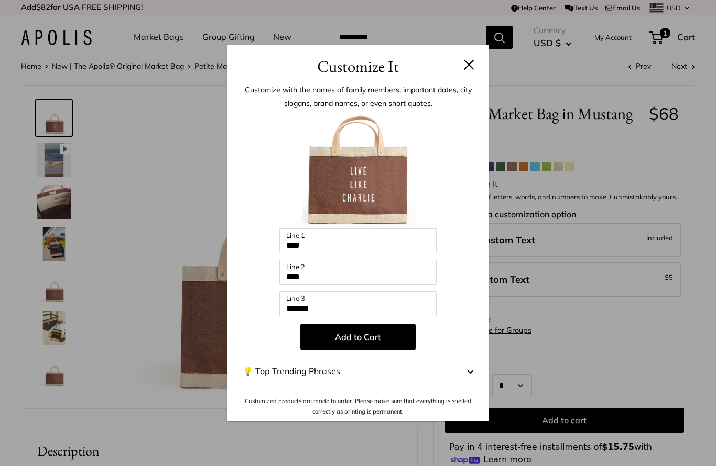
scroll to position [0, 0]
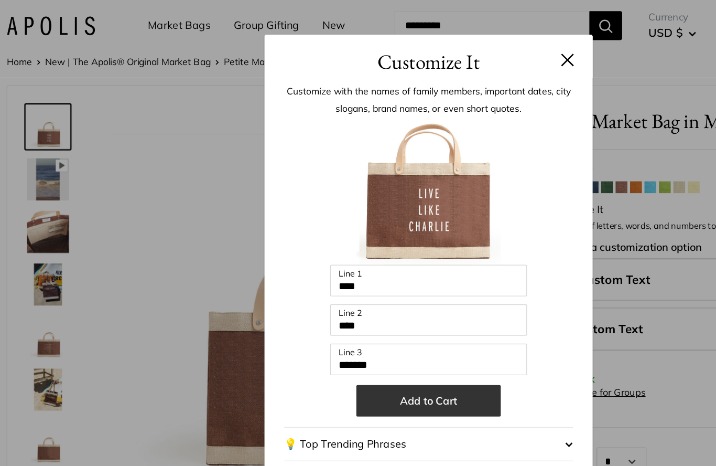
click at [359, 324] on button "Add to Cart" at bounding box center [357, 336] width 115 height 25
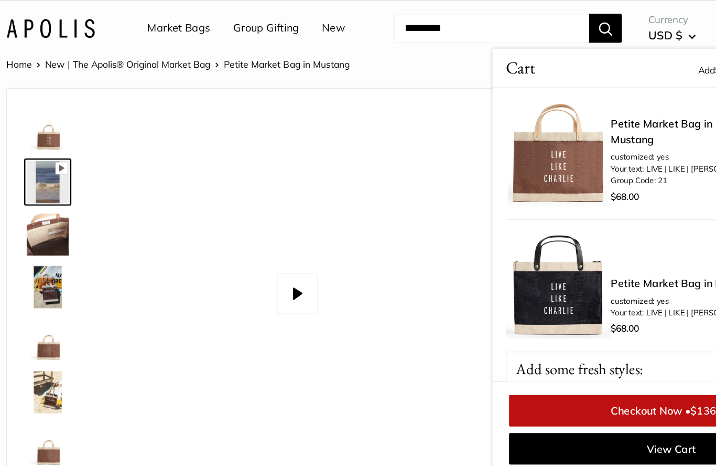
click at [37, 319] on img at bounding box center [54, 328] width 34 height 34
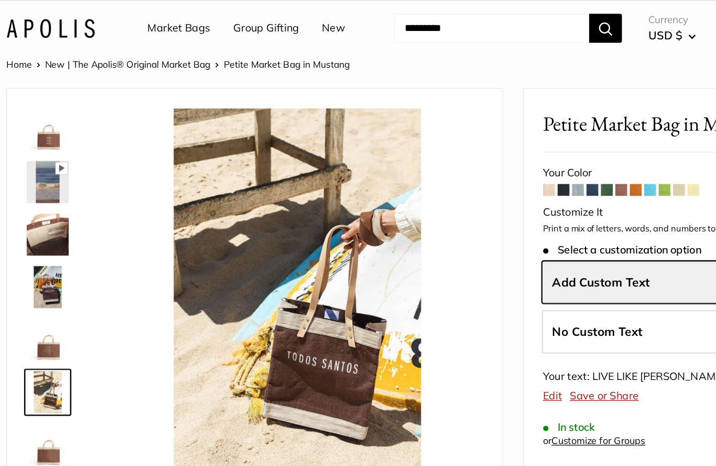
click at [37, 280] on img at bounding box center [54, 286] width 34 height 34
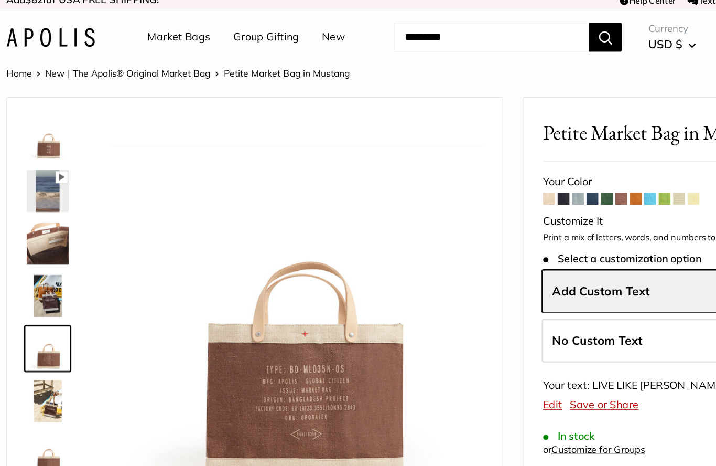
scroll to position [1, 0]
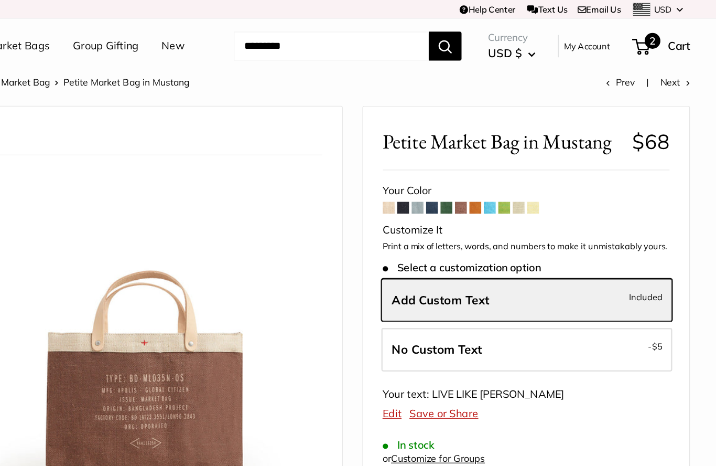
click at [677, 37] on span "Cart" at bounding box center [686, 36] width 18 height 11
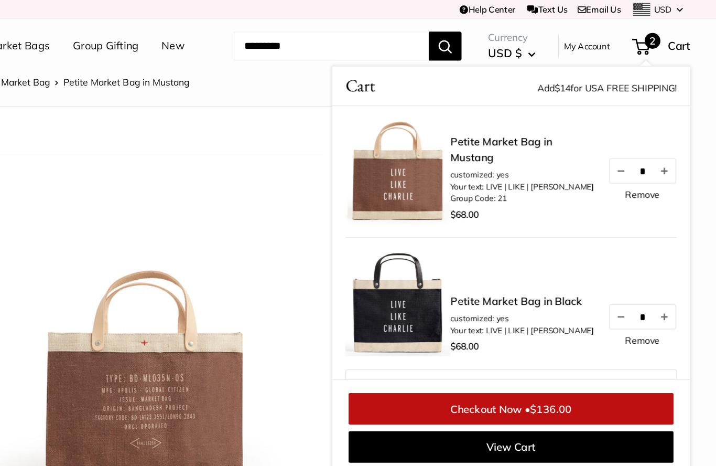
click at [643, 269] on link "Remove" at bounding box center [657, 271] width 28 height 7
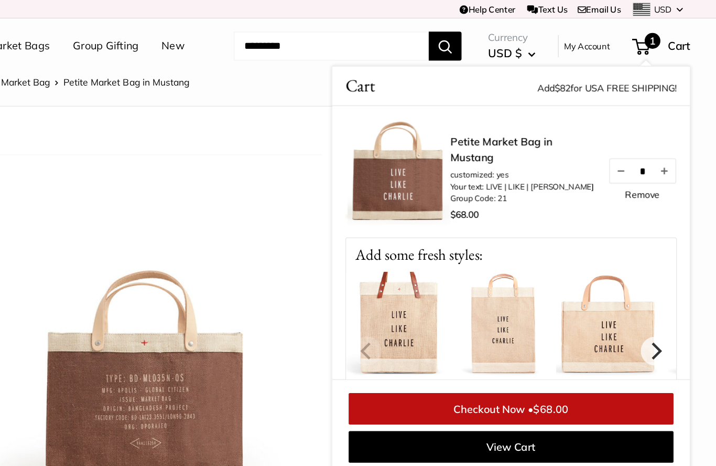
click at [489, 323] on link "Checkout Now • $68.00" at bounding box center [553, 326] width 260 height 25
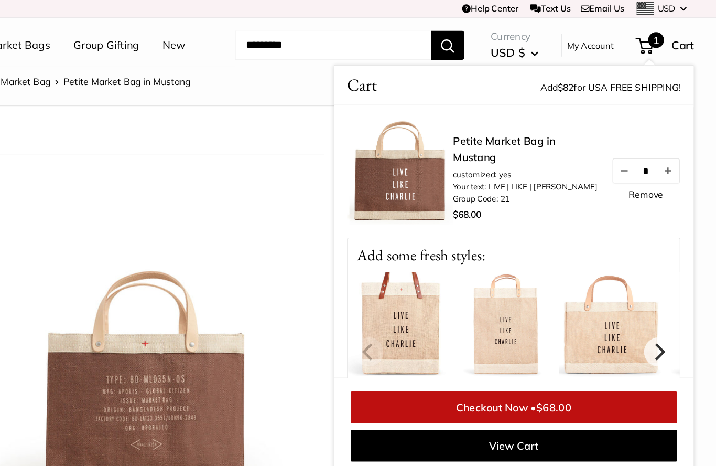
click at [588, 273] on img at bounding box center [630, 259] width 84 height 84
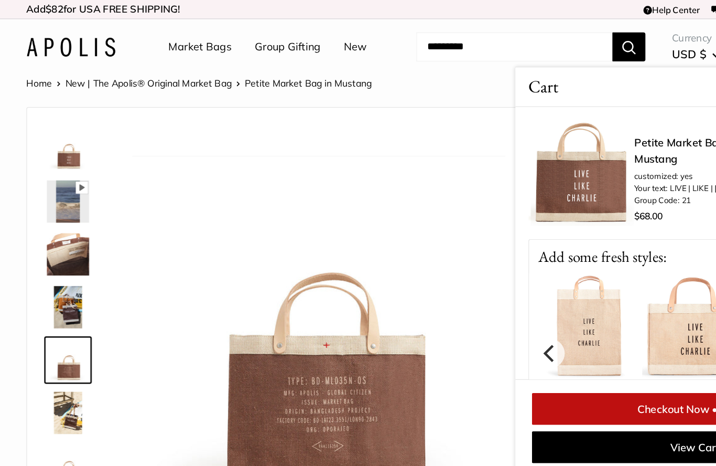
click at [544, 283] on img at bounding box center [552, 259] width 84 height 84
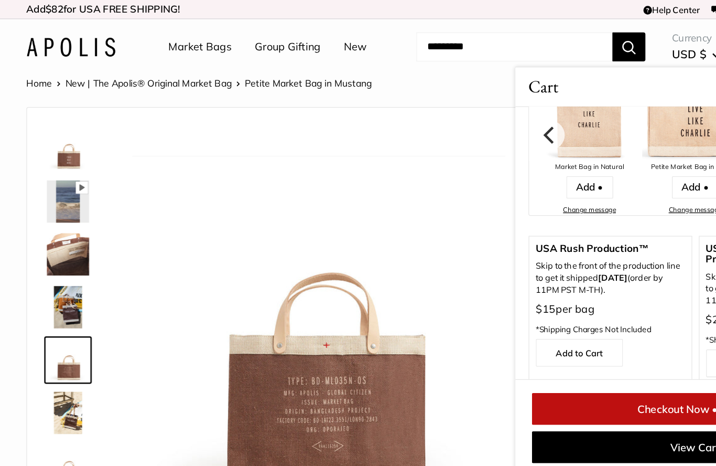
scroll to position [174, 0]
click at [532, 125] on img at bounding box center [552, 86] width 84 height 84
click at [548, 149] on link "Add •" at bounding box center [552, 148] width 37 height 18
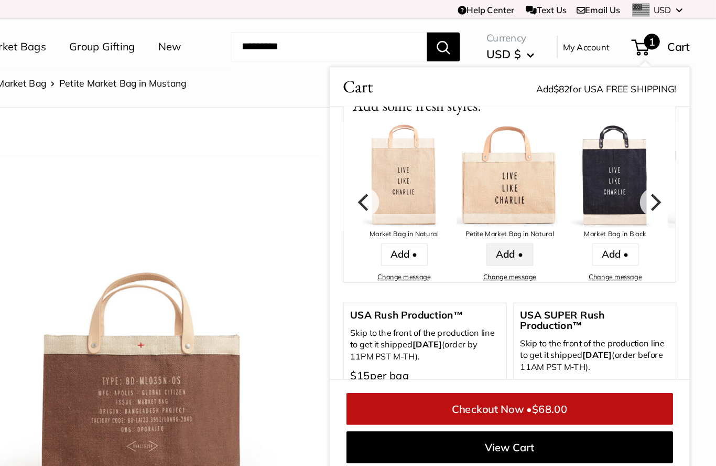
scroll to position [120, 0]
click at [534, 199] on link "Add •" at bounding box center [552, 202] width 37 height 18
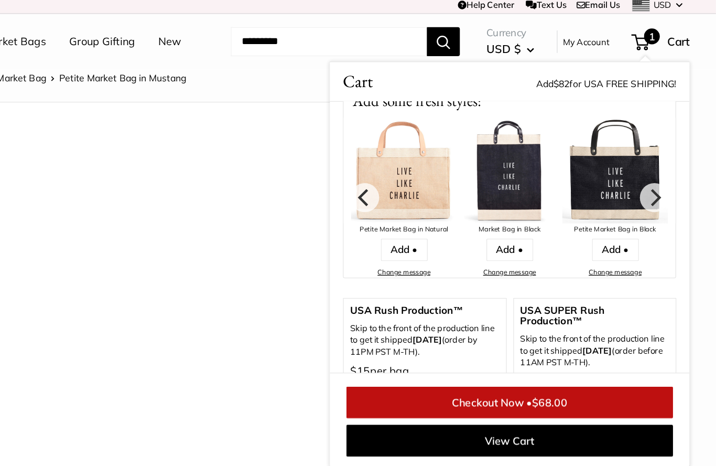
click at [427, 181] on div "Petite Market Bag in Natural" at bounding box center [469, 186] width 84 height 10
click at [427, 154] on img at bounding box center [469, 140] width 84 height 84
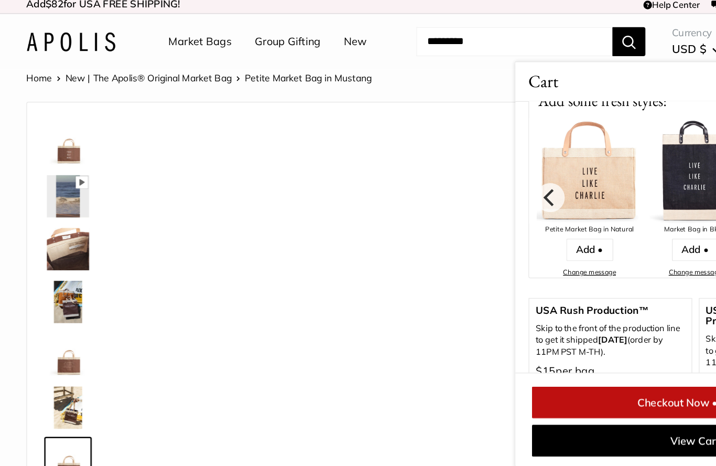
click at [477, 164] on img at bounding box center [469, 140] width 84 height 84
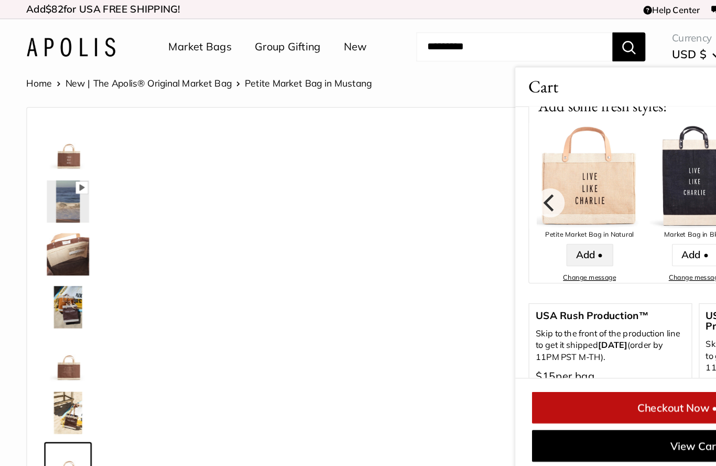
click at [467, 195] on link "Add •" at bounding box center [468, 202] width 37 height 18
click at [515, 321] on link "Checkout Now • $68.00" at bounding box center [553, 323] width 260 height 25
